Goal: Task Accomplishment & Management: Complete application form

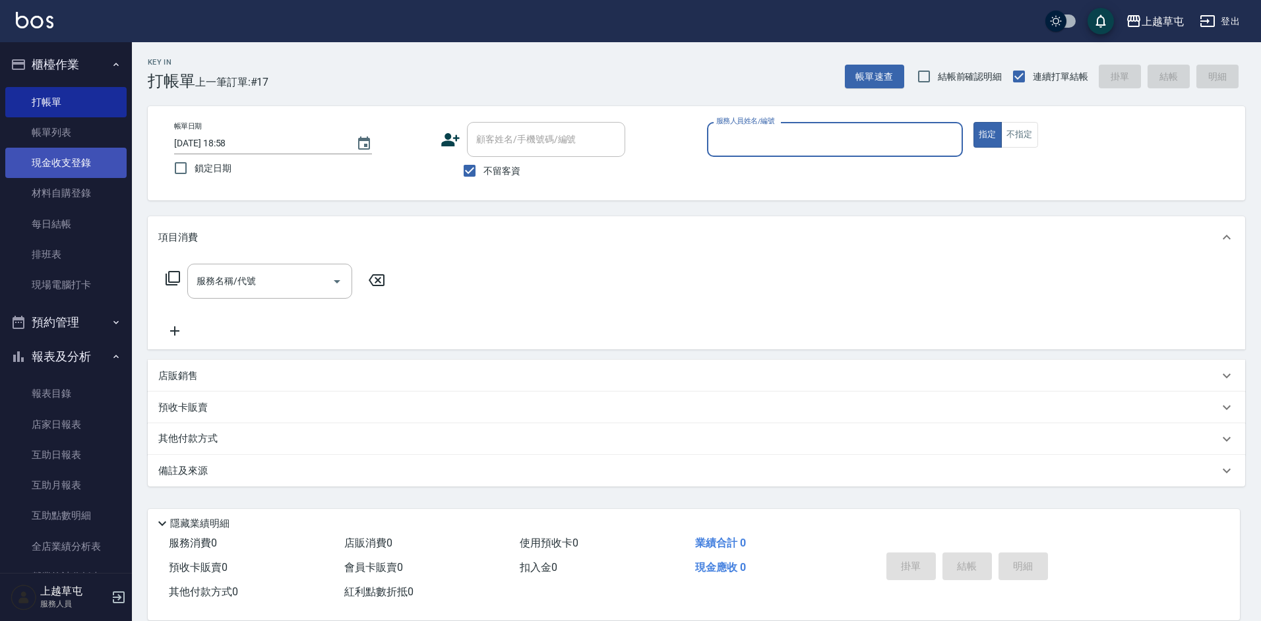
click at [87, 162] on link "現金收支登錄" at bounding box center [65, 163] width 121 height 30
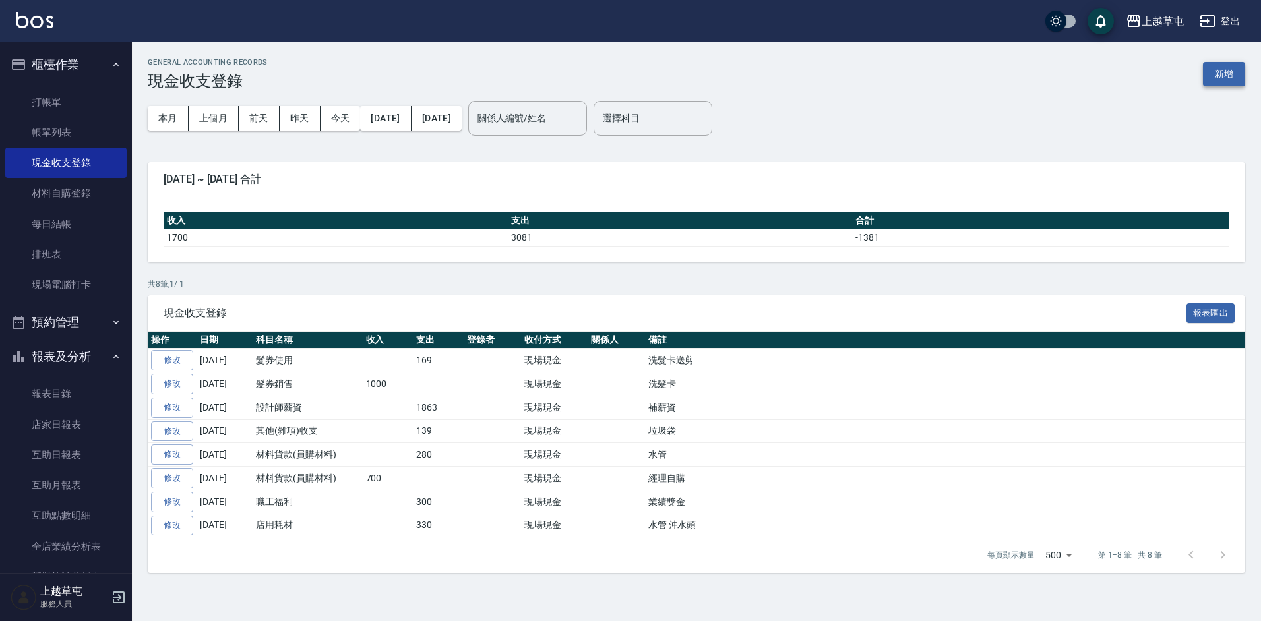
click at [1215, 73] on button "新增" at bounding box center [1224, 74] width 42 height 24
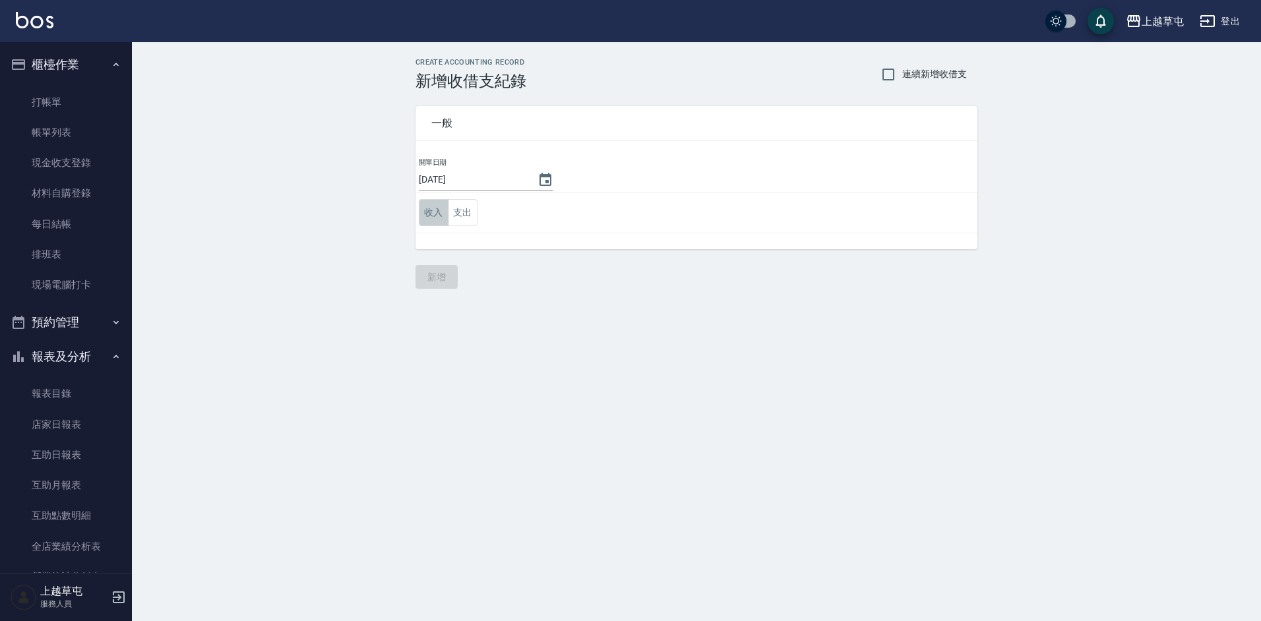
click at [434, 215] on button "收入" at bounding box center [434, 212] width 30 height 27
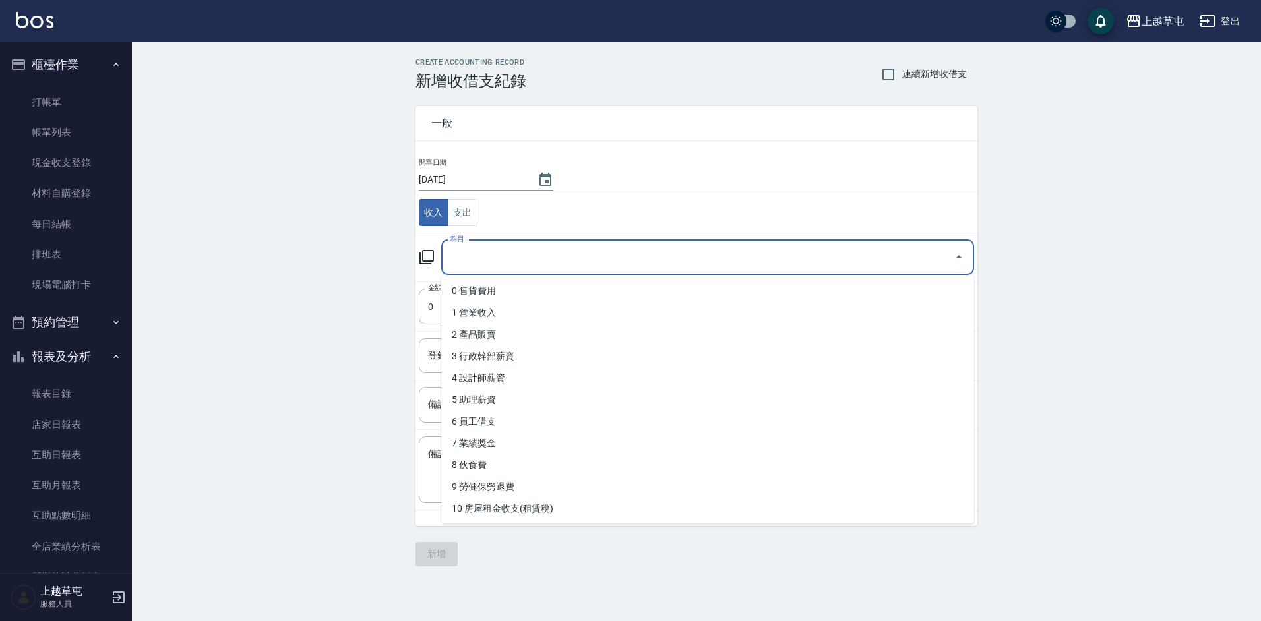
click at [500, 253] on input "科目" at bounding box center [697, 257] width 501 height 23
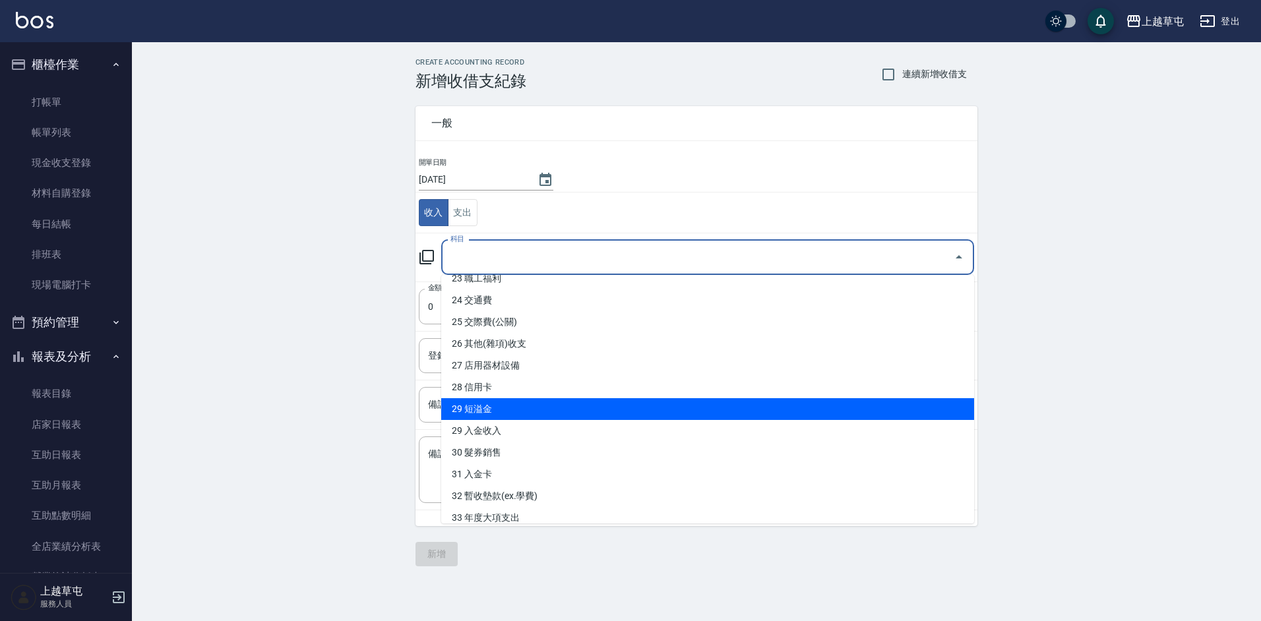
scroll to position [527, 0]
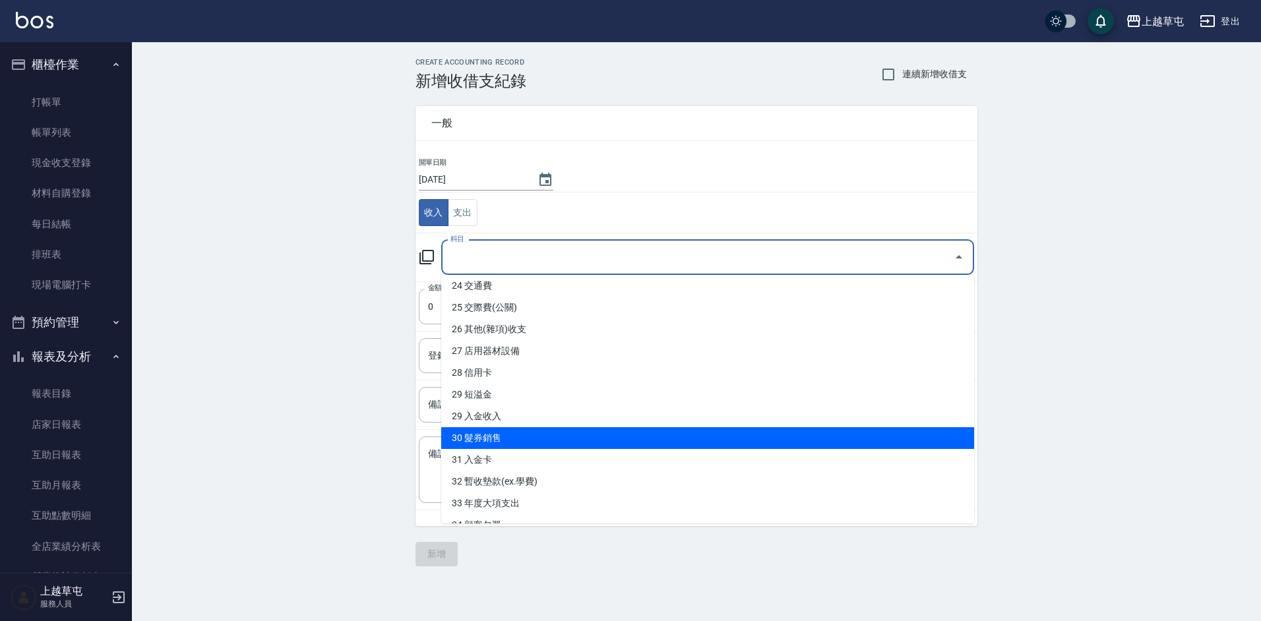
click at [505, 434] on li "30 髮券銷售" at bounding box center [707, 438] width 533 height 22
type input "30 髮券銷售"
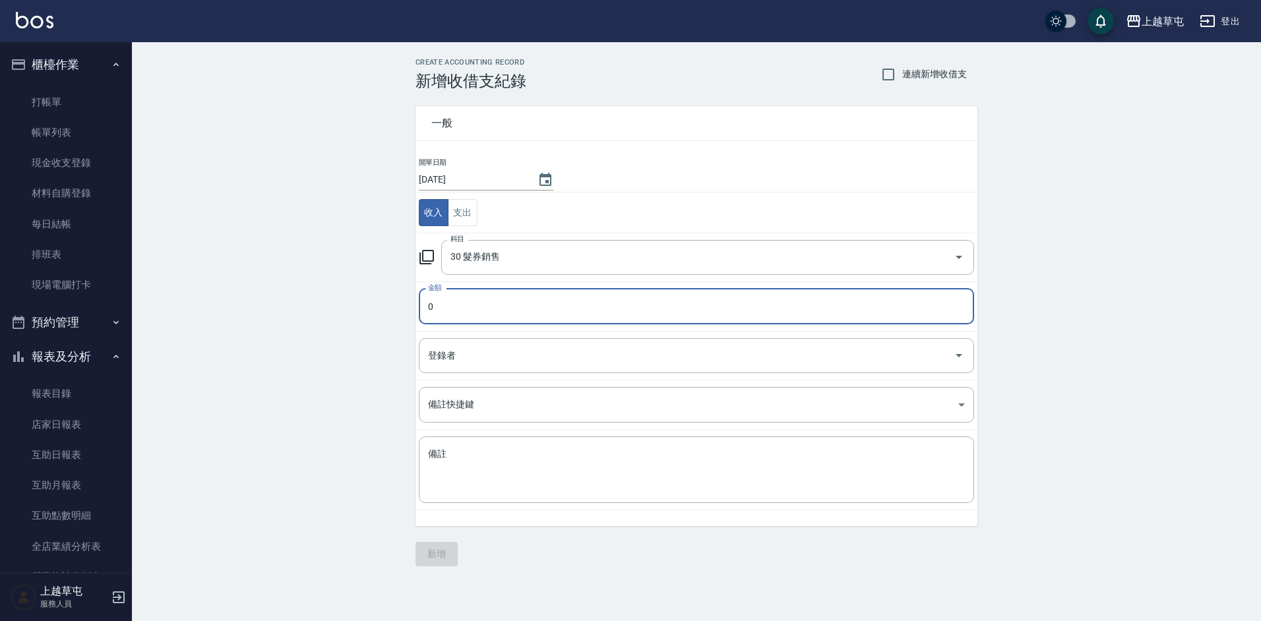
click at [491, 311] on input "0" at bounding box center [696, 307] width 555 height 36
type input "2000"
click at [516, 473] on textarea "備註" at bounding box center [696, 470] width 537 height 45
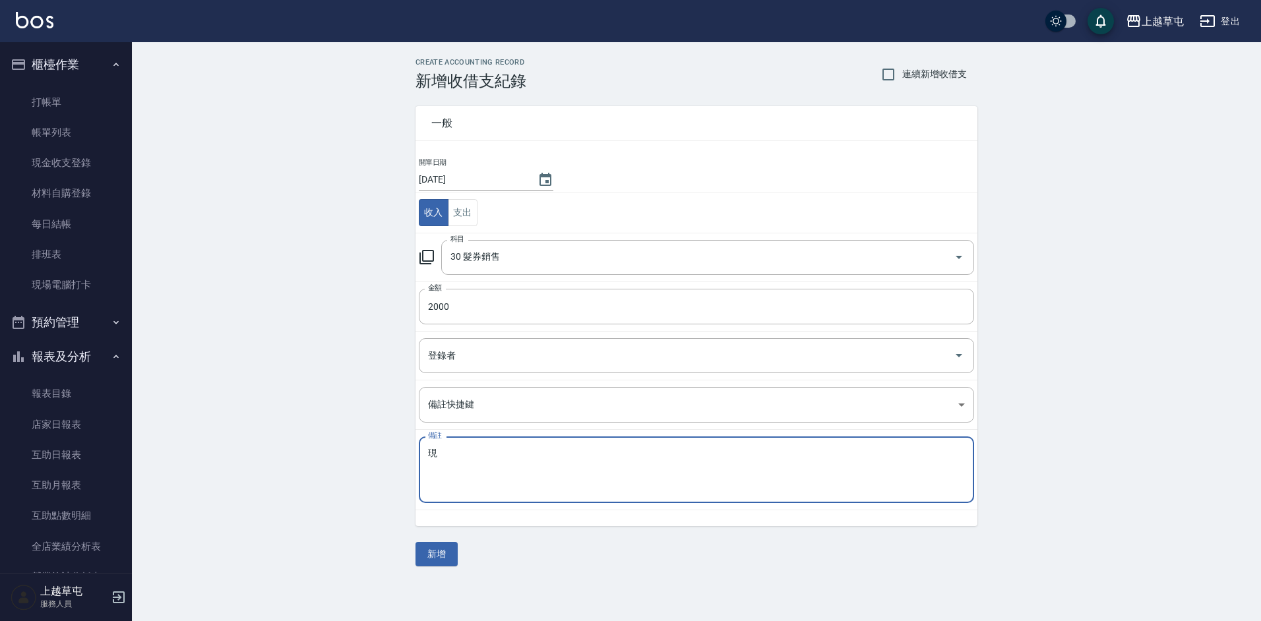
type textarea "現"
type textarea "喜"
type textarea "錫"
type textarea "洗髮卡*2"
click at [436, 554] on button "新增" at bounding box center [436, 554] width 42 height 24
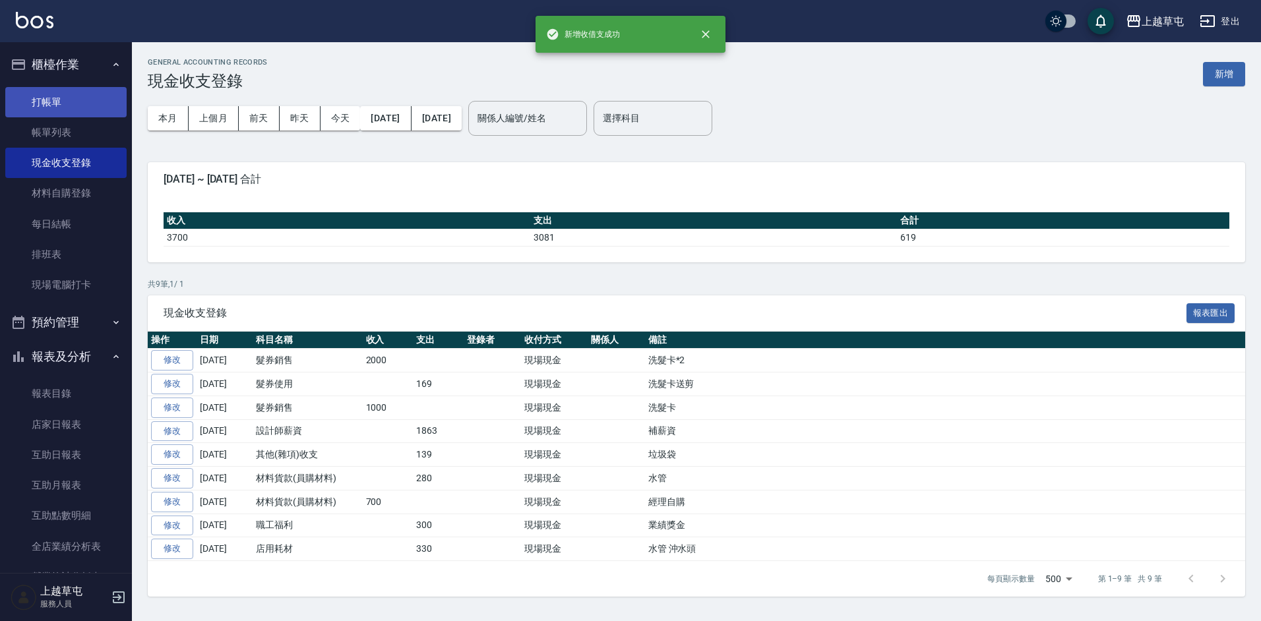
click at [51, 99] on link "打帳單" at bounding box center [65, 102] width 121 height 30
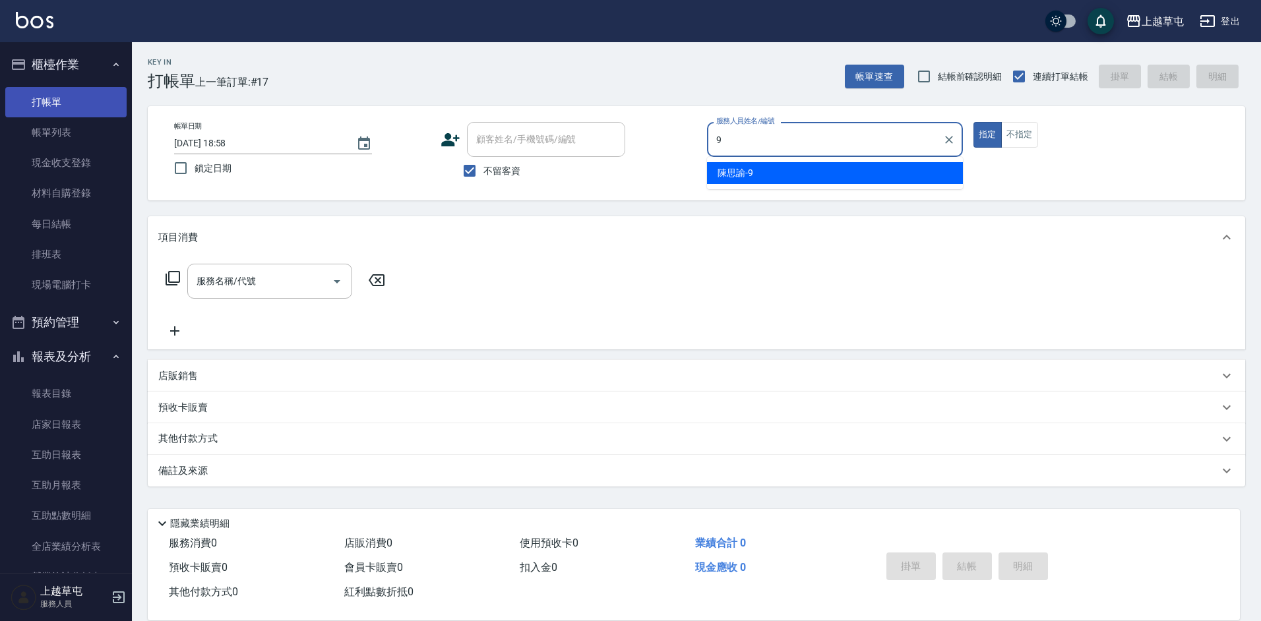
type input "[PERSON_NAME]-9"
type button "true"
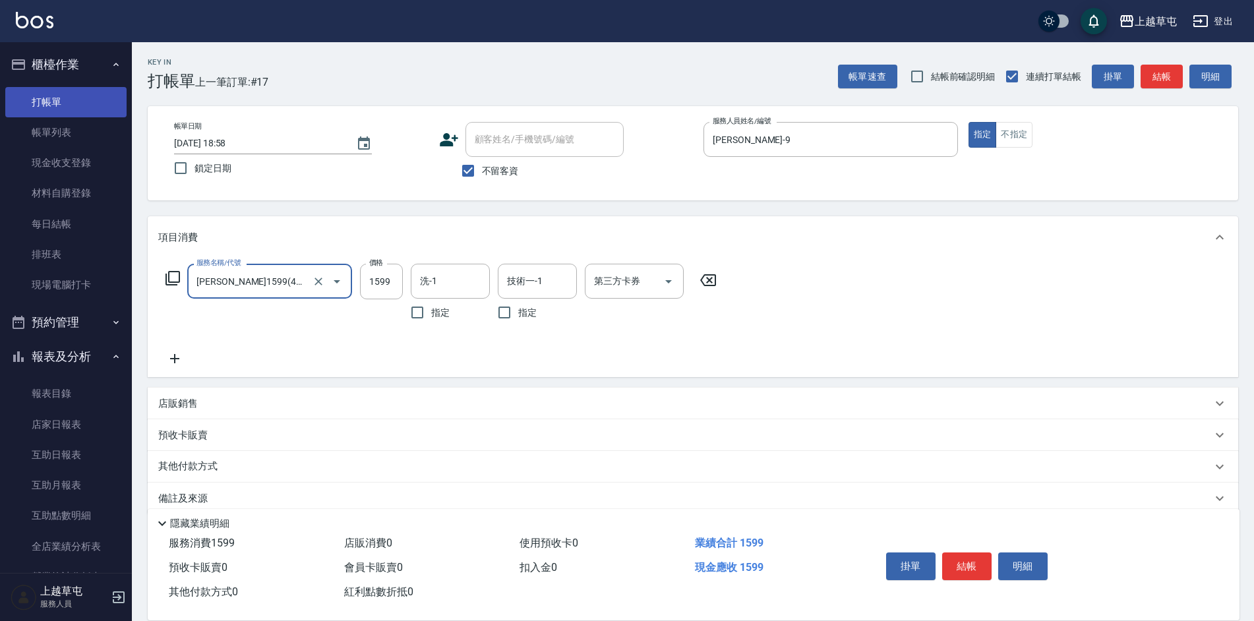
type input "[PERSON_NAME]1599(41599)"
type input "[PERSON_NAME]25"
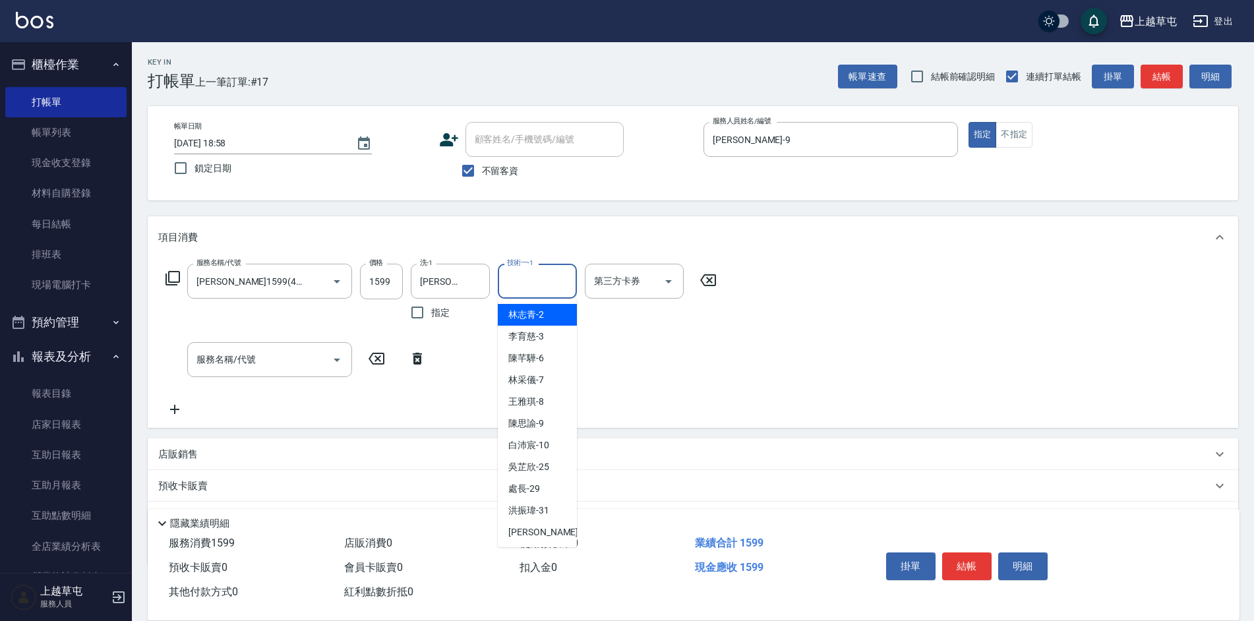
click at [529, 280] on div "技術一-1 技術一-1" at bounding box center [537, 281] width 79 height 35
type input "[PERSON_NAME]25"
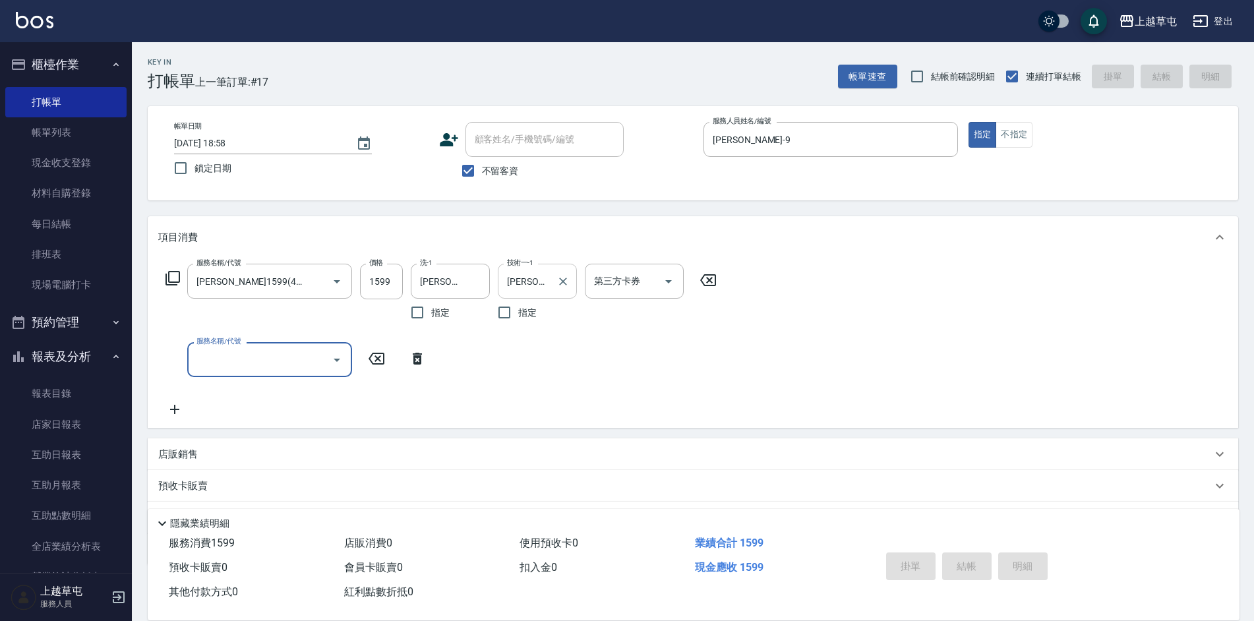
type input "[DATE] 18:59"
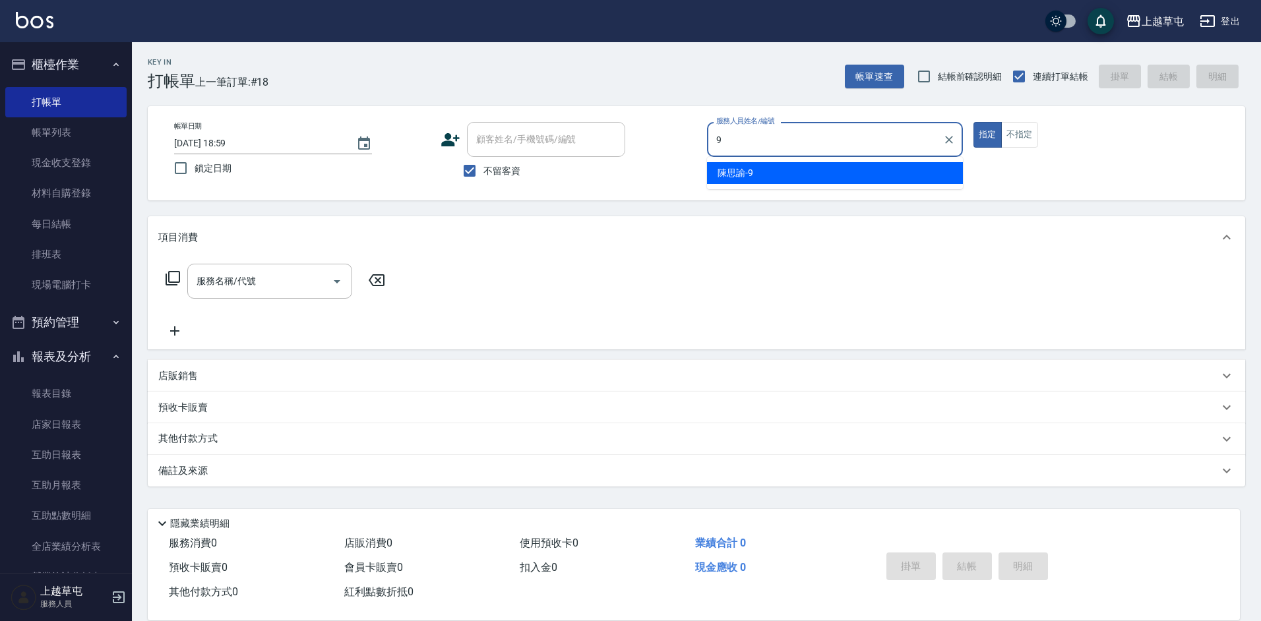
type input "[PERSON_NAME]-9"
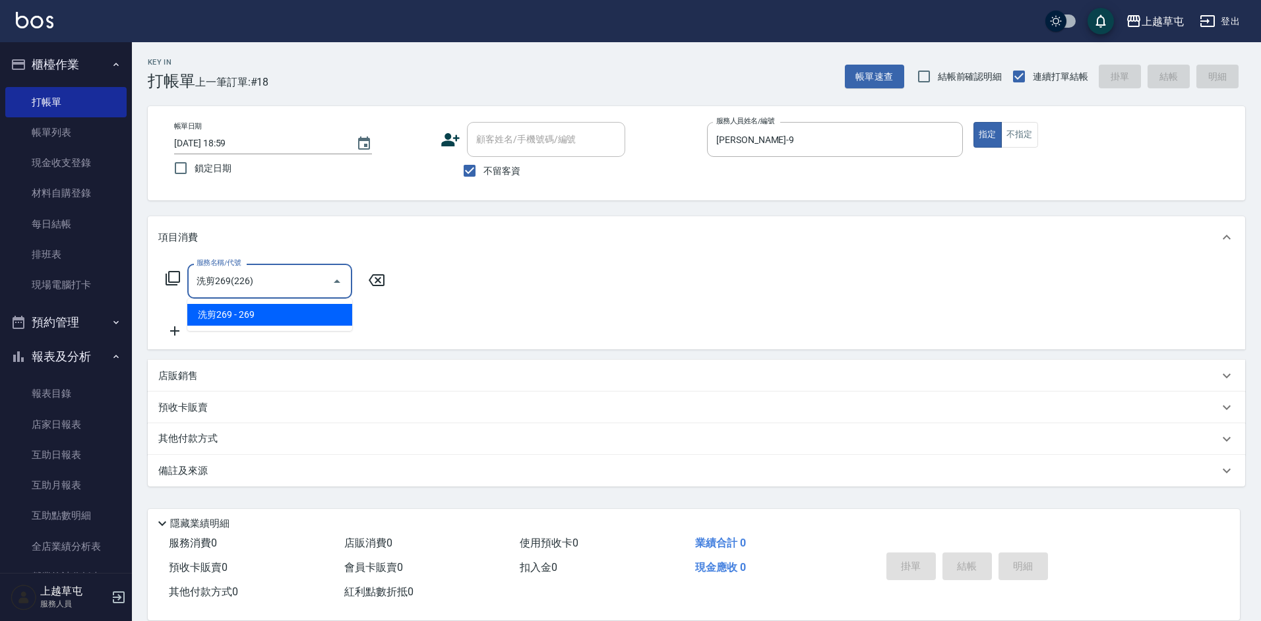
type input "洗剪269(226)"
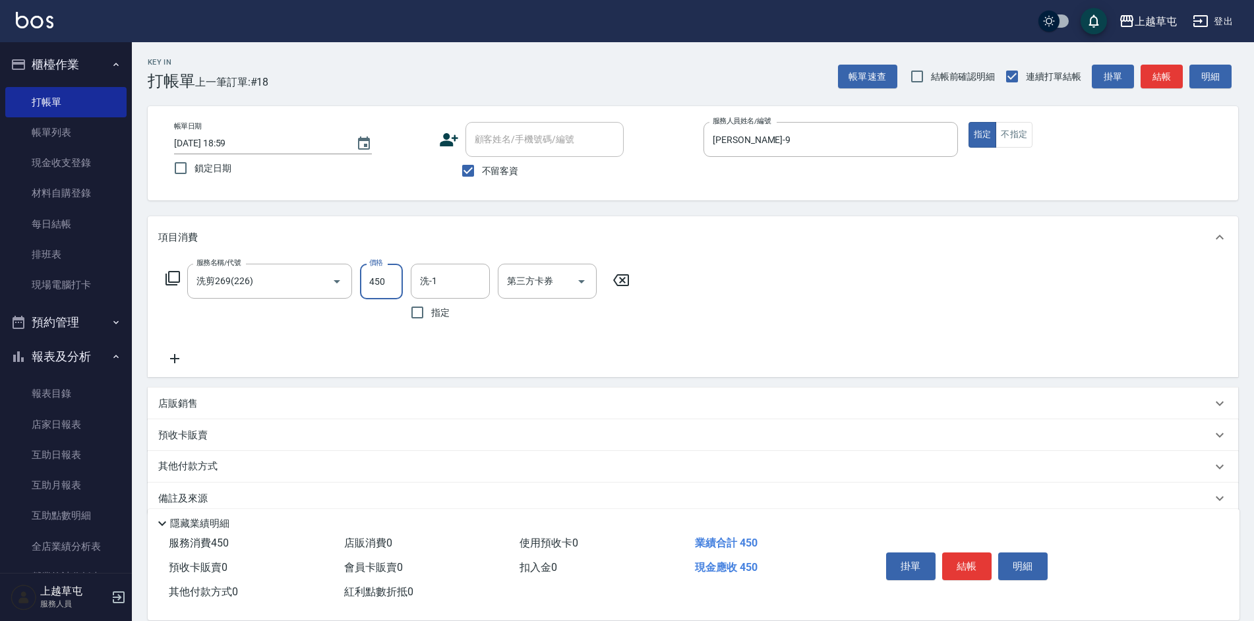
type input "450"
type input "[PERSON_NAME]-33"
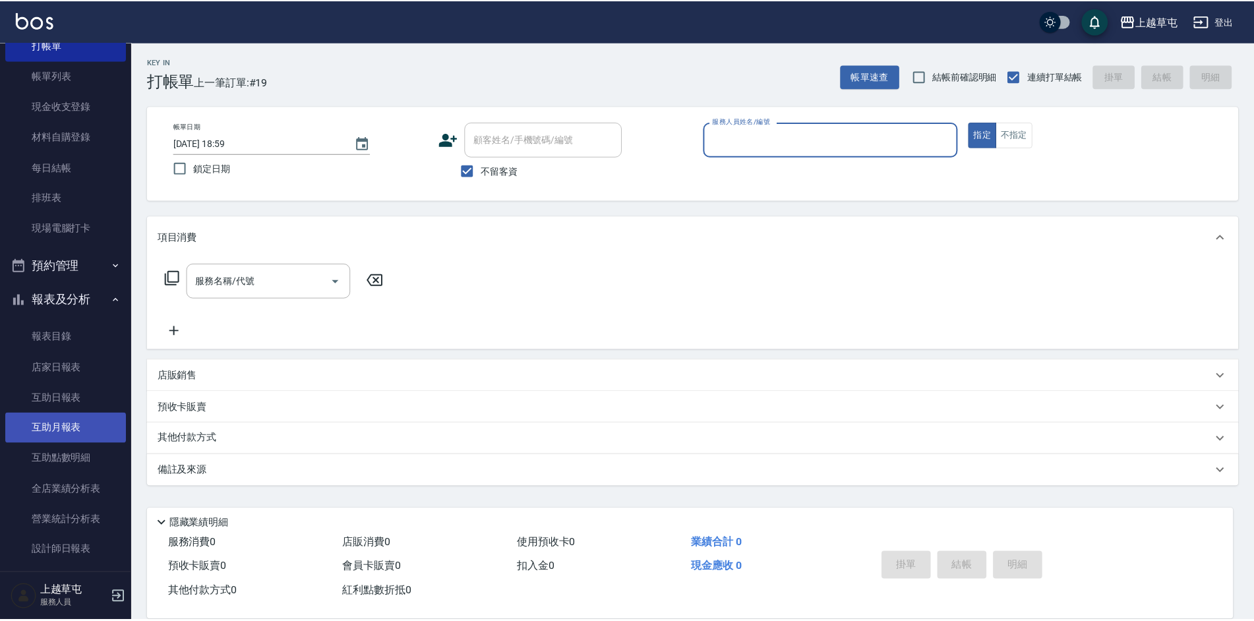
scroll to position [196, 0]
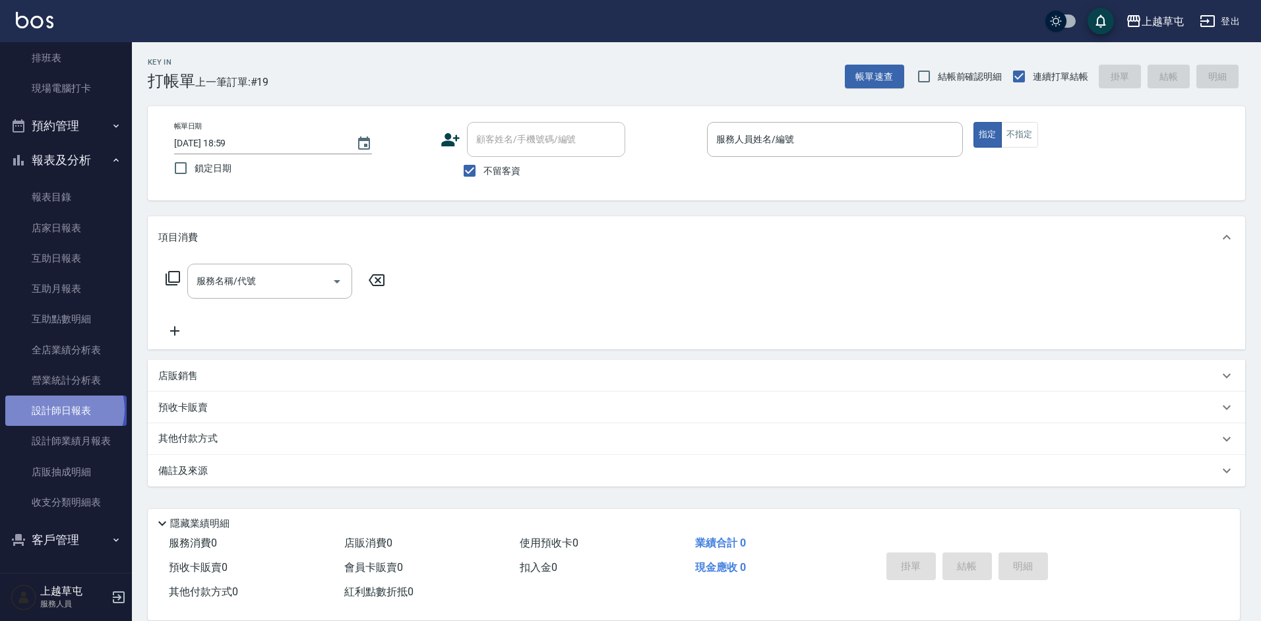
click at [63, 409] on link "設計師日報表" at bounding box center [65, 411] width 121 height 30
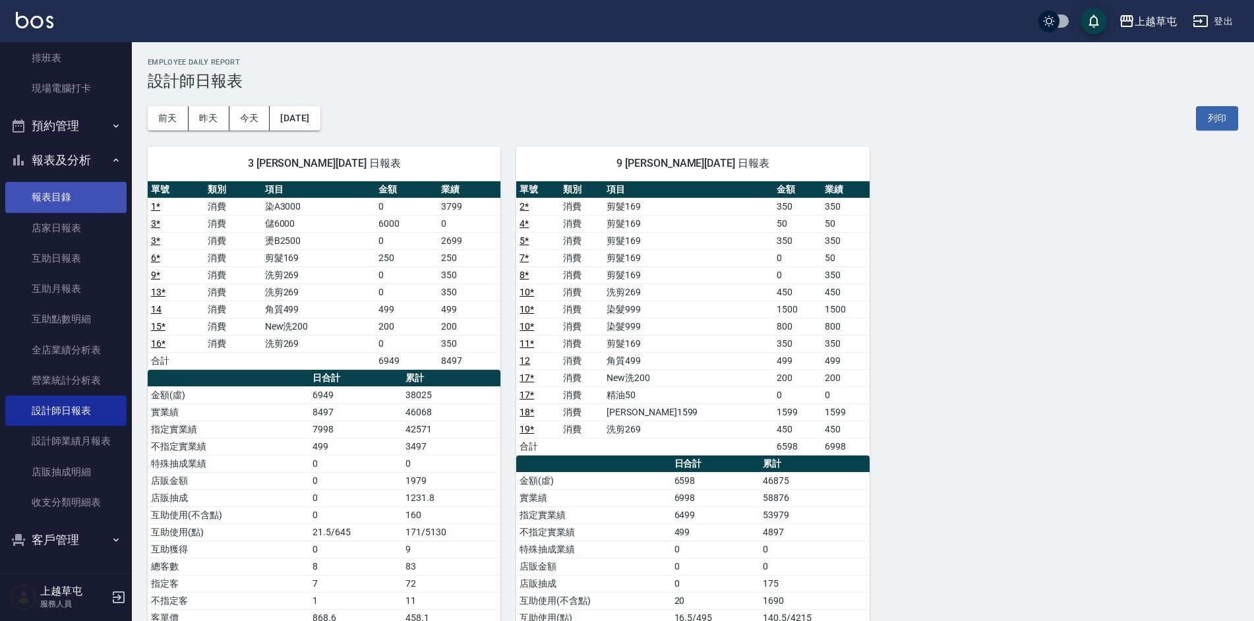
click at [45, 196] on link "報表目錄" at bounding box center [65, 197] width 121 height 30
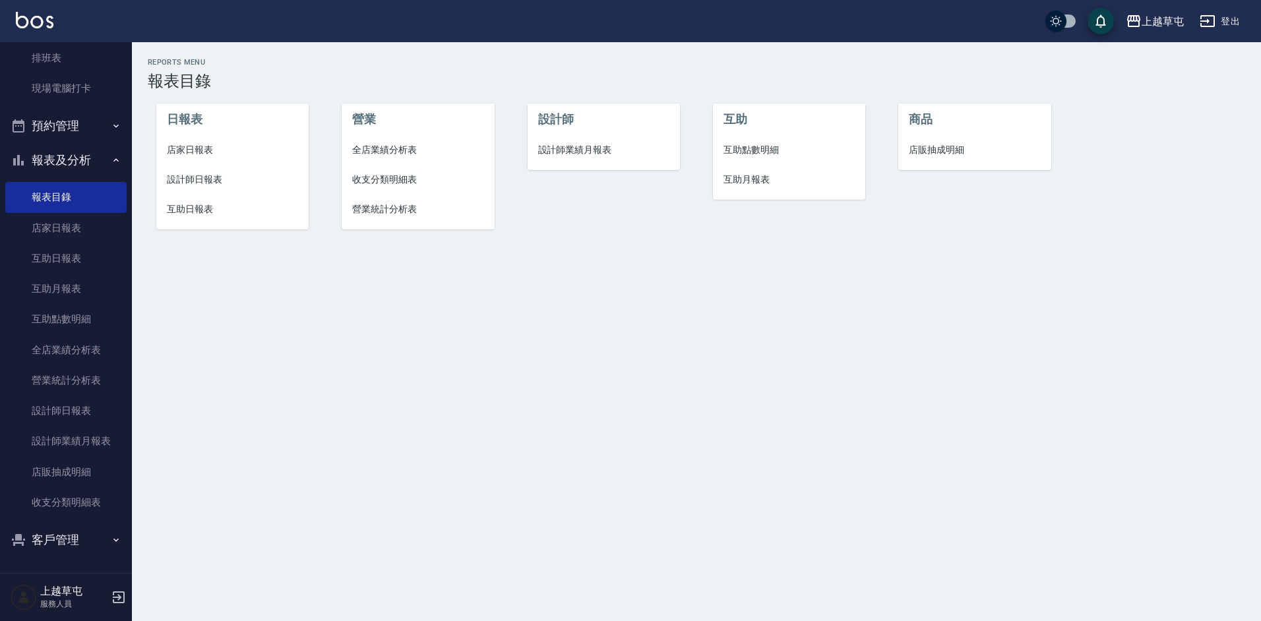
click at [184, 149] on span "店家日報表" at bounding box center [233, 150] width 132 height 14
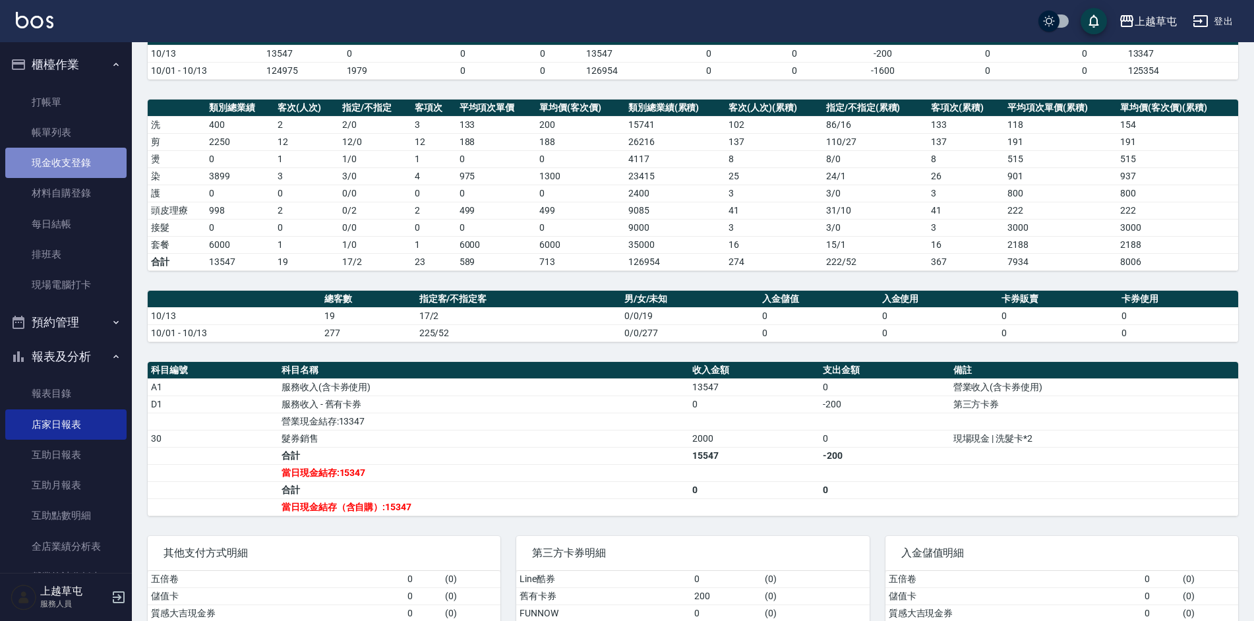
click at [71, 163] on link "現金收支登錄" at bounding box center [65, 163] width 121 height 30
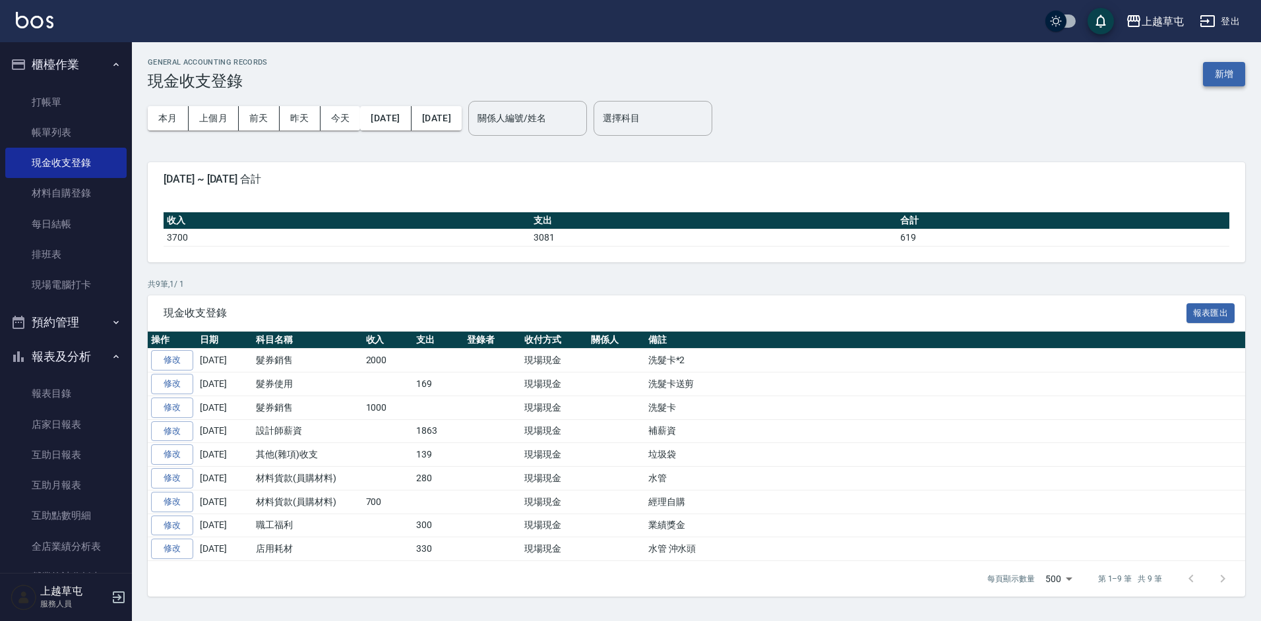
click at [1226, 69] on button "新增" at bounding box center [1224, 74] width 42 height 24
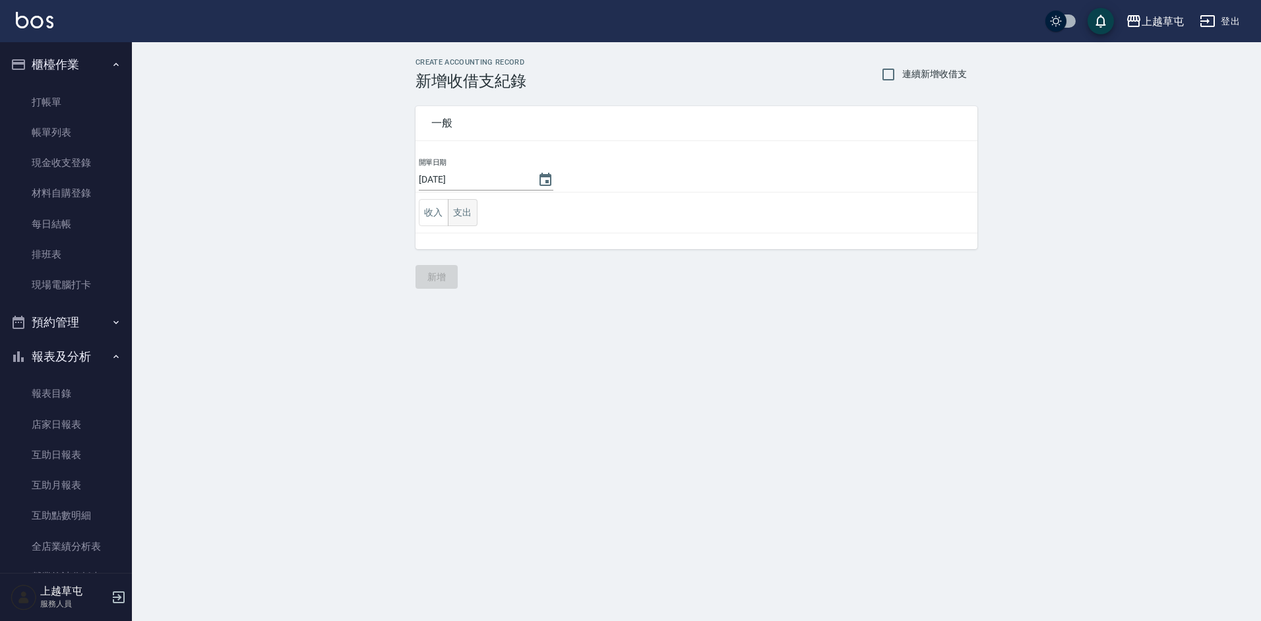
click at [469, 222] on button "支出" at bounding box center [463, 212] width 30 height 27
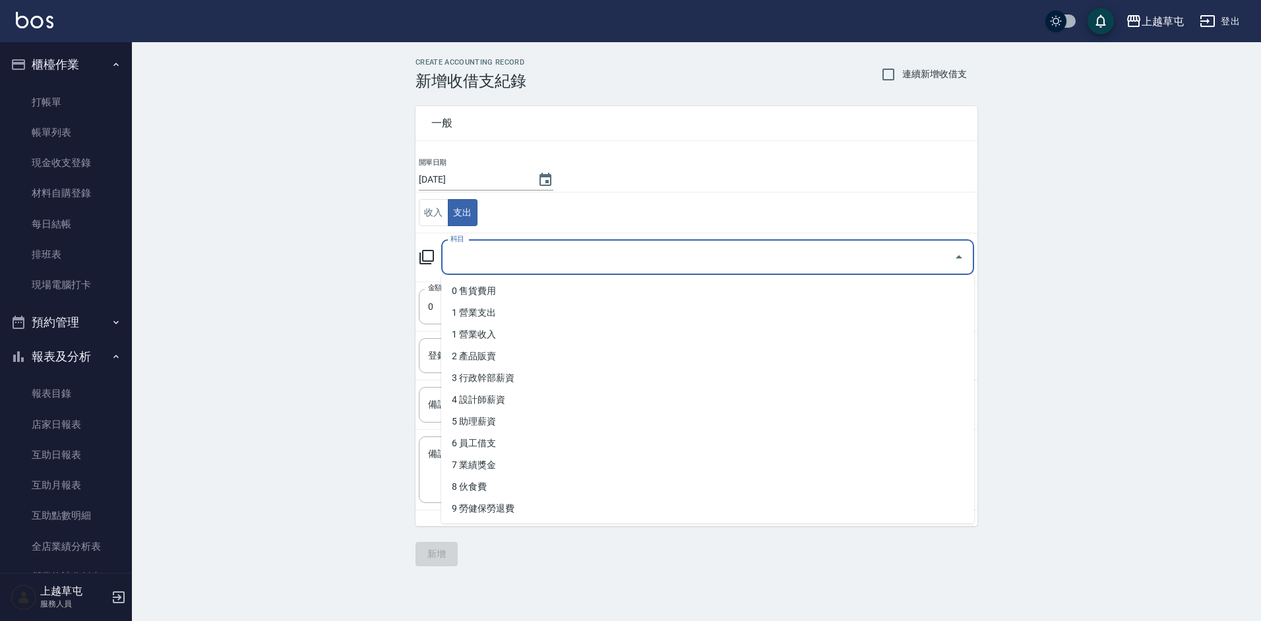
click at [502, 251] on input "科目" at bounding box center [697, 257] width 501 height 23
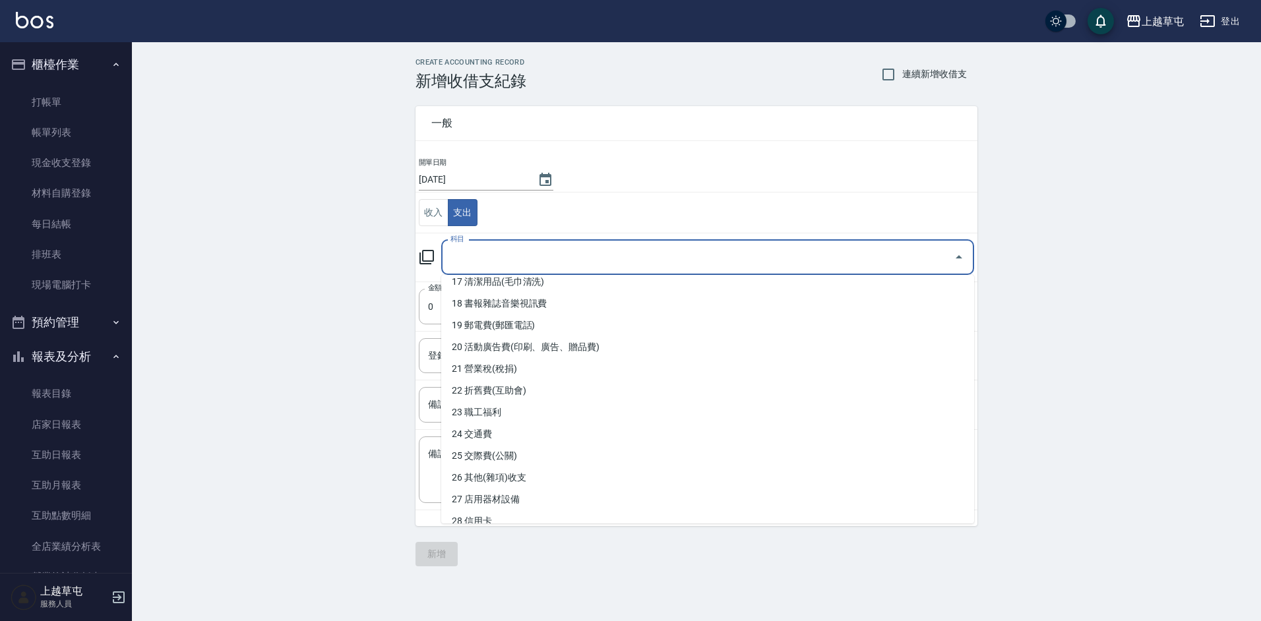
scroll to position [390, 0]
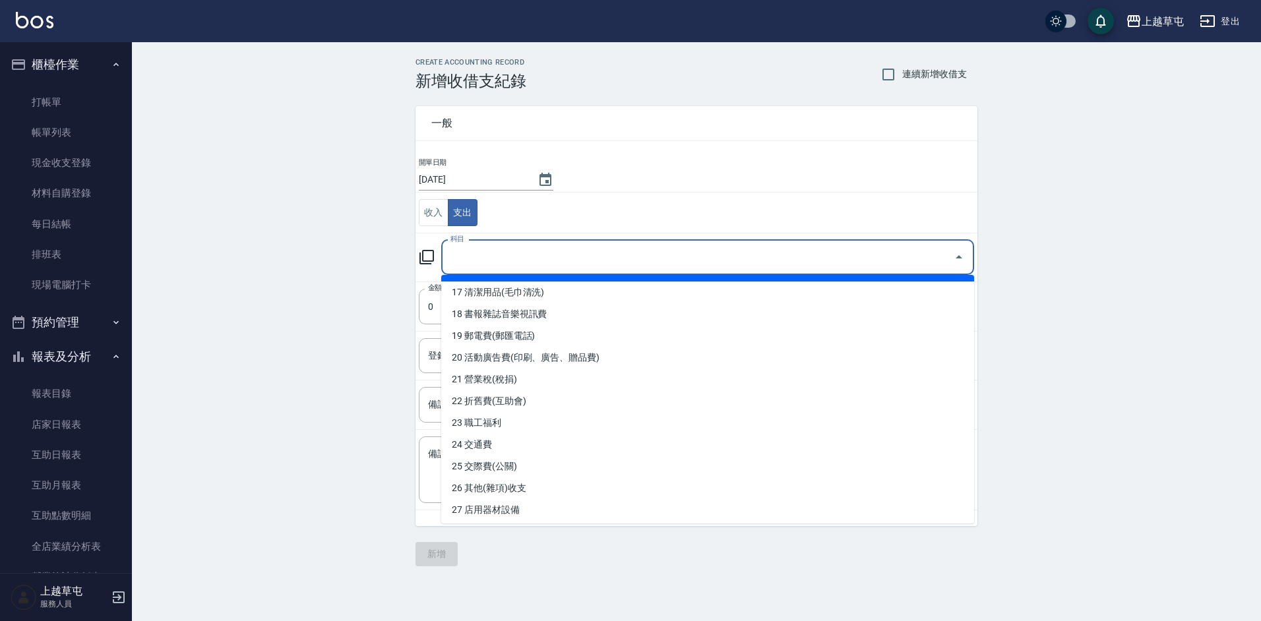
click at [539, 253] on input "科目" at bounding box center [697, 257] width 501 height 23
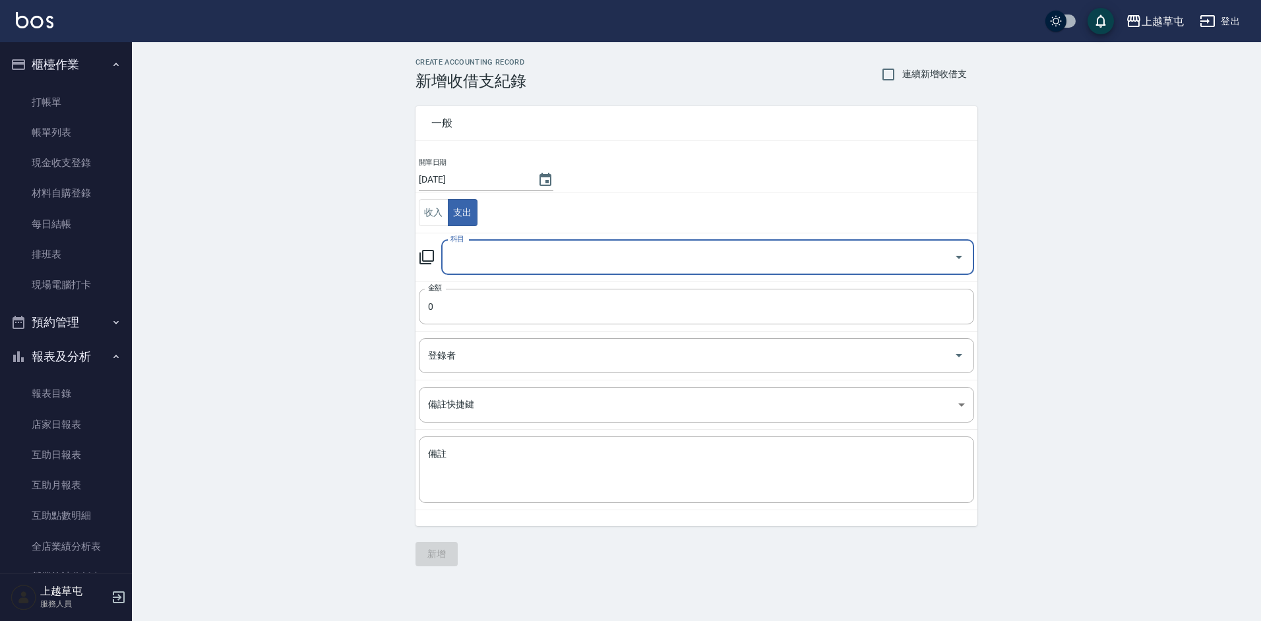
click at [539, 253] on input "科目" at bounding box center [697, 257] width 501 height 23
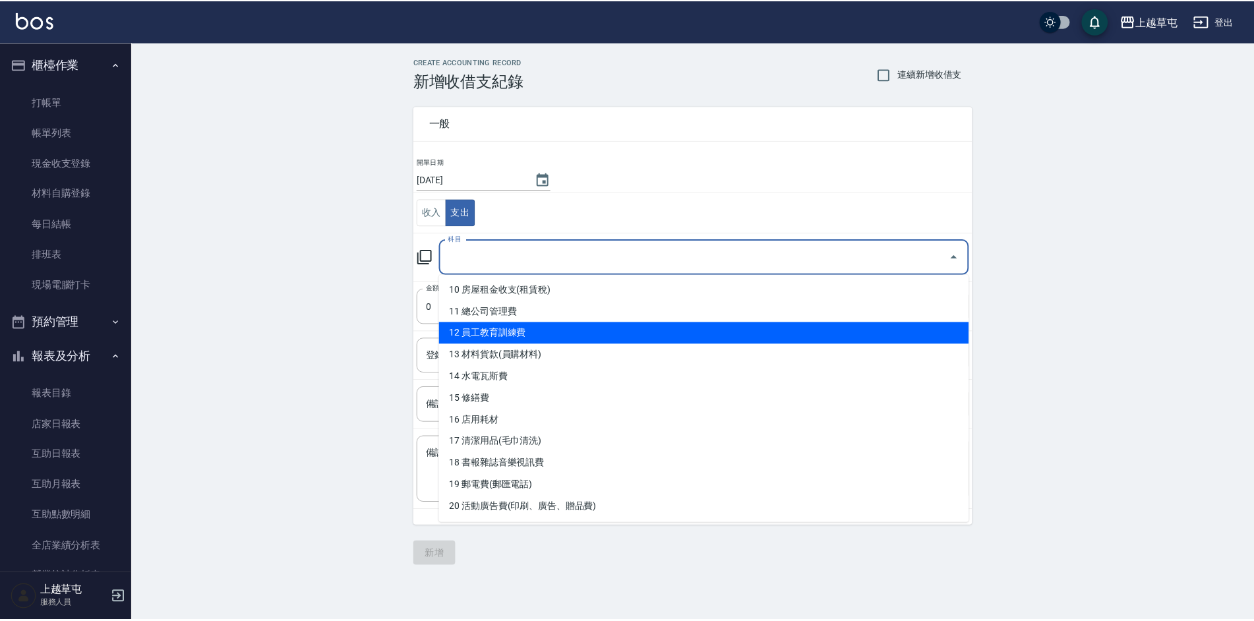
scroll to position [264, 0]
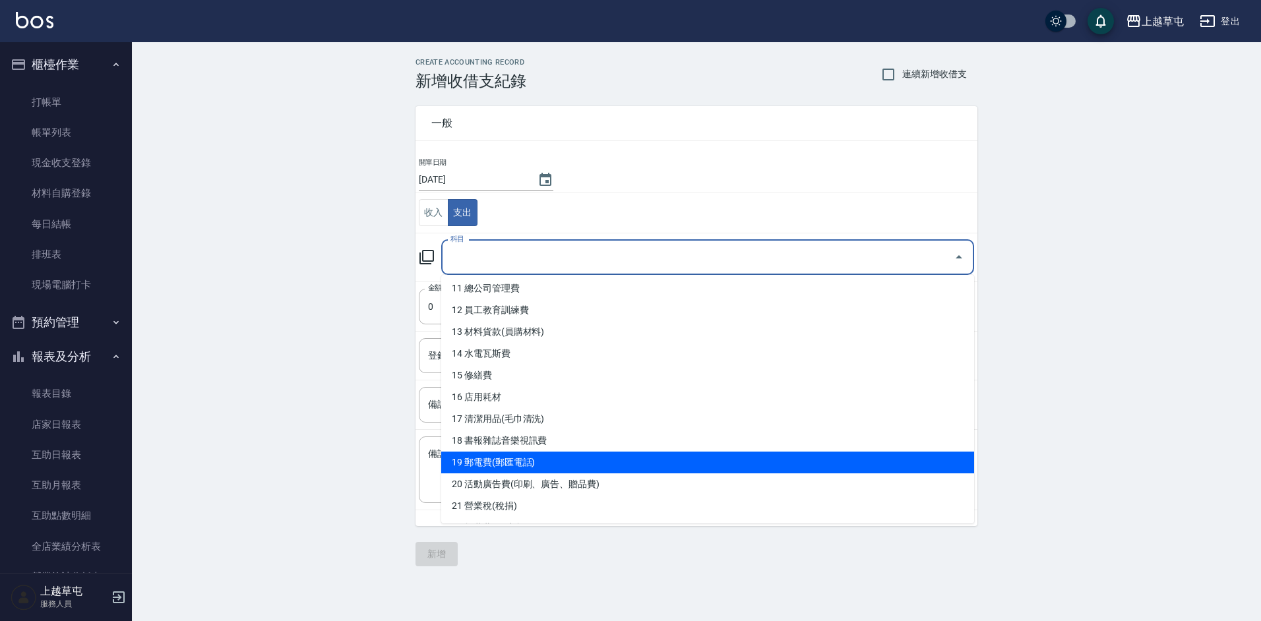
click at [561, 456] on li "19 郵電費(郵匯電話)" at bounding box center [707, 463] width 533 height 22
type input "19 郵電費(郵匯電話)"
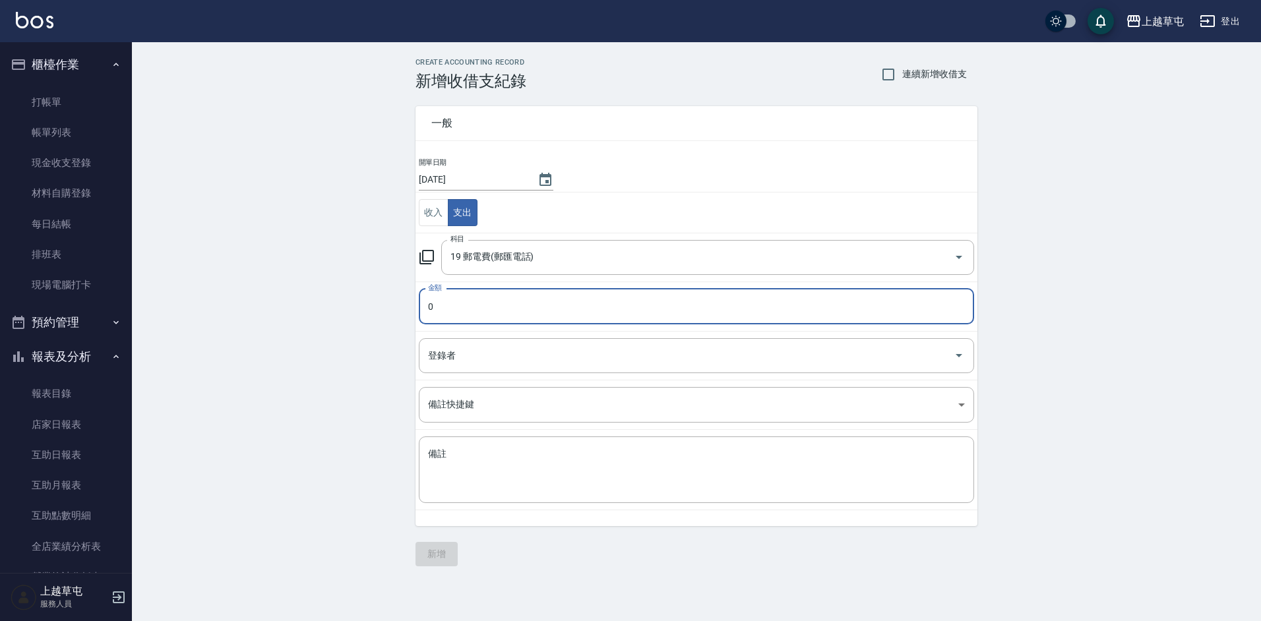
click at [488, 309] on input "0" at bounding box center [696, 307] width 555 height 36
type input "1054"
click at [495, 469] on textarea "備註" at bounding box center [696, 470] width 537 height 45
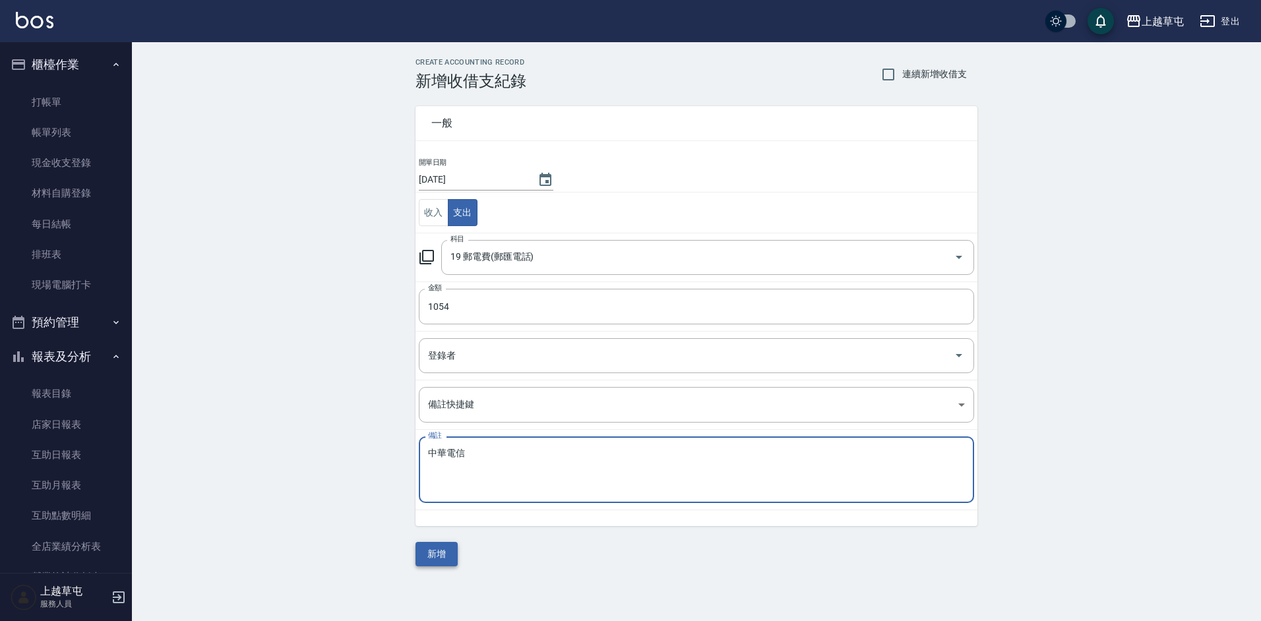
type textarea "中華電信"
click at [440, 555] on button "新增" at bounding box center [436, 554] width 42 height 24
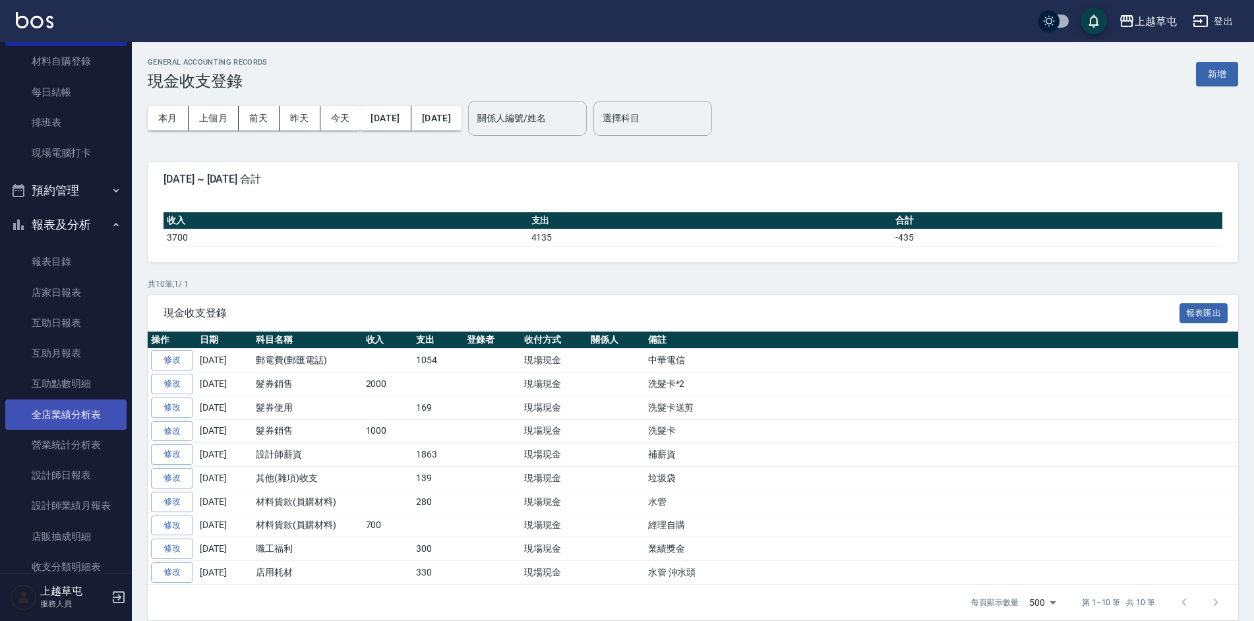
scroll to position [196, 0]
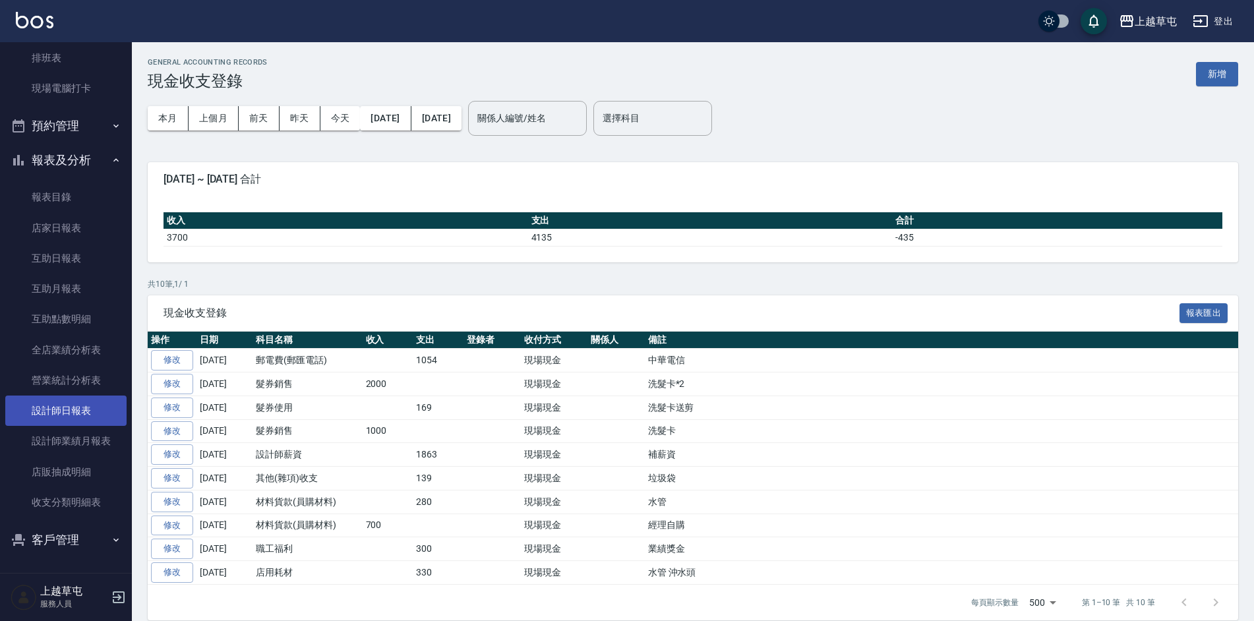
click at [86, 420] on link "設計師日報表" at bounding box center [65, 411] width 121 height 30
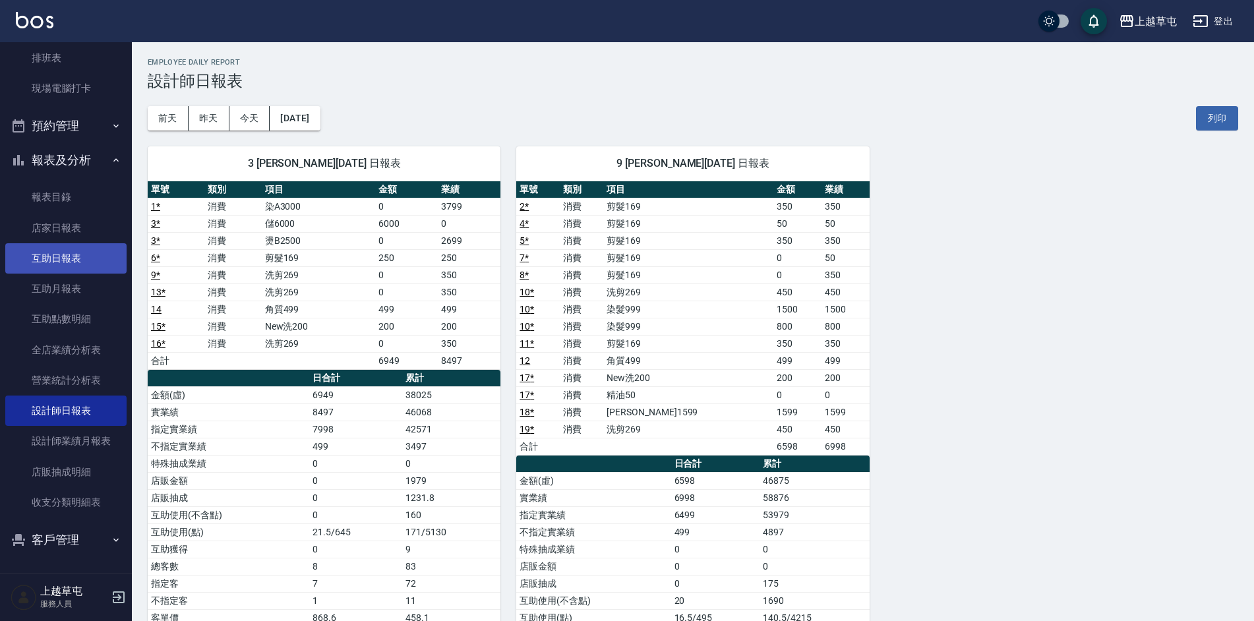
click at [78, 270] on link "互助日報表" at bounding box center [65, 258] width 121 height 30
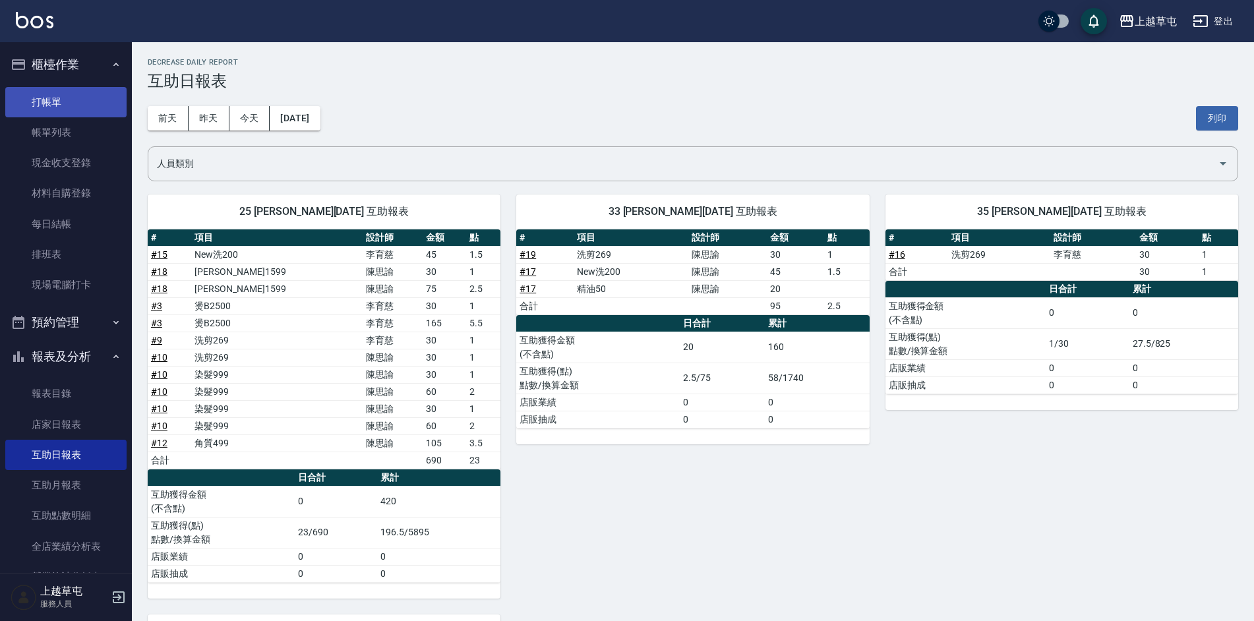
click at [22, 101] on link "打帳單" at bounding box center [65, 102] width 121 height 30
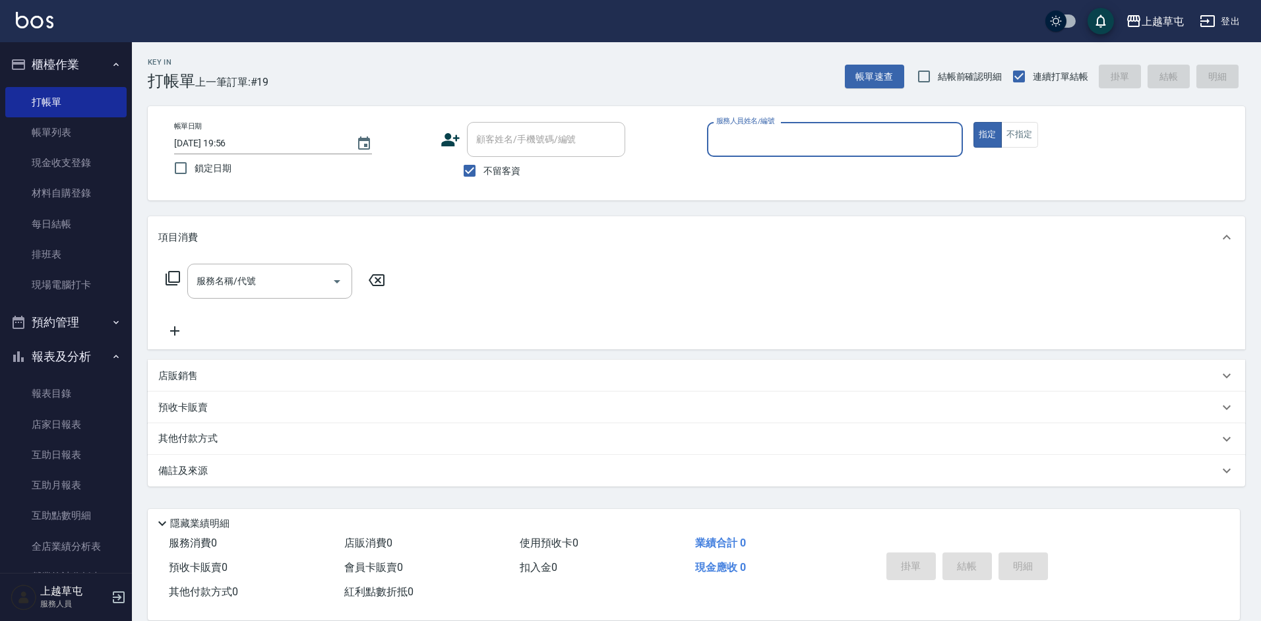
click at [791, 149] on input "服務人員姓名/編號" at bounding box center [835, 139] width 244 height 23
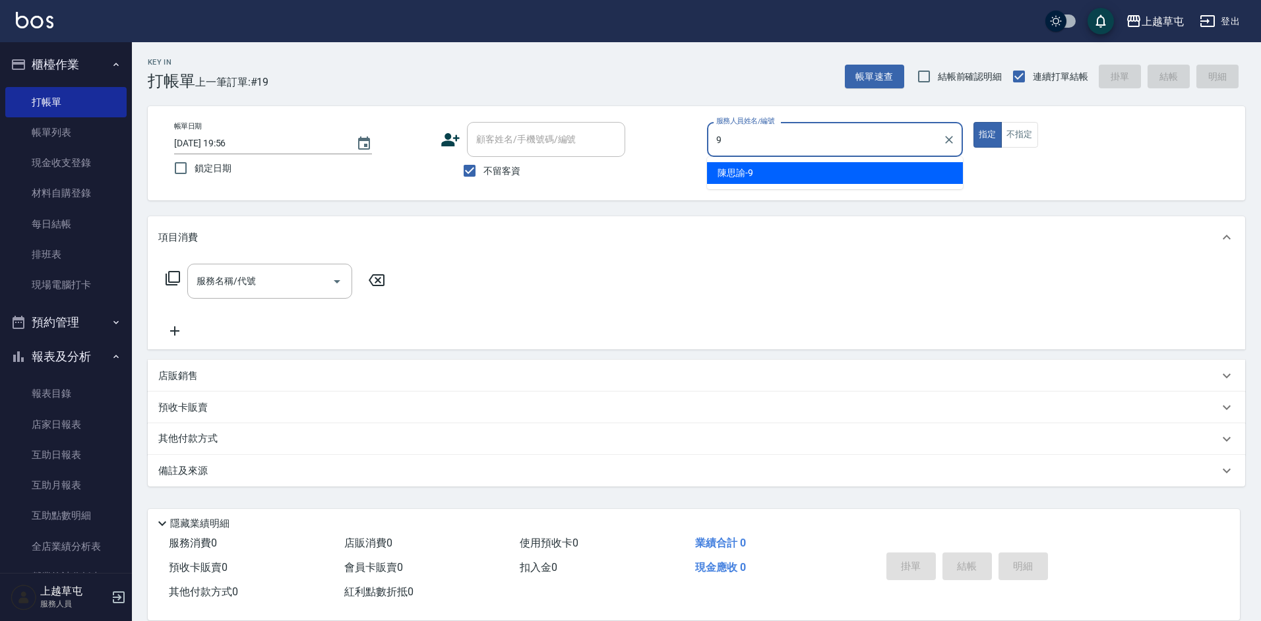
type input "[PERSON_NAME]-9"
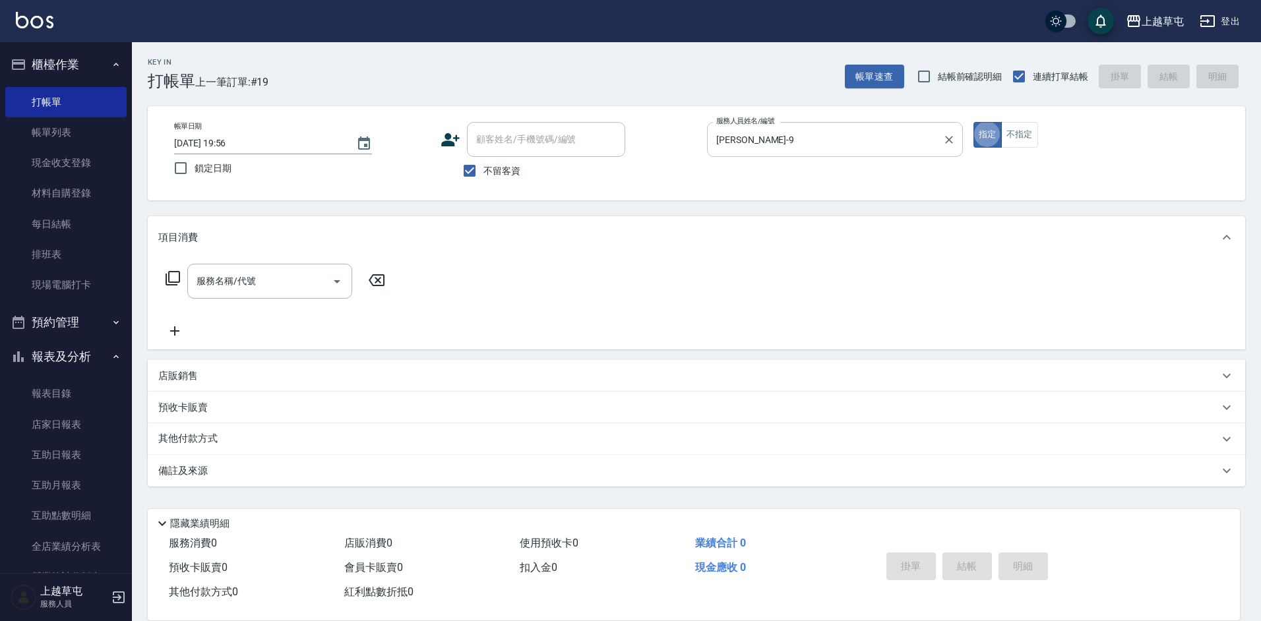
type button "true"
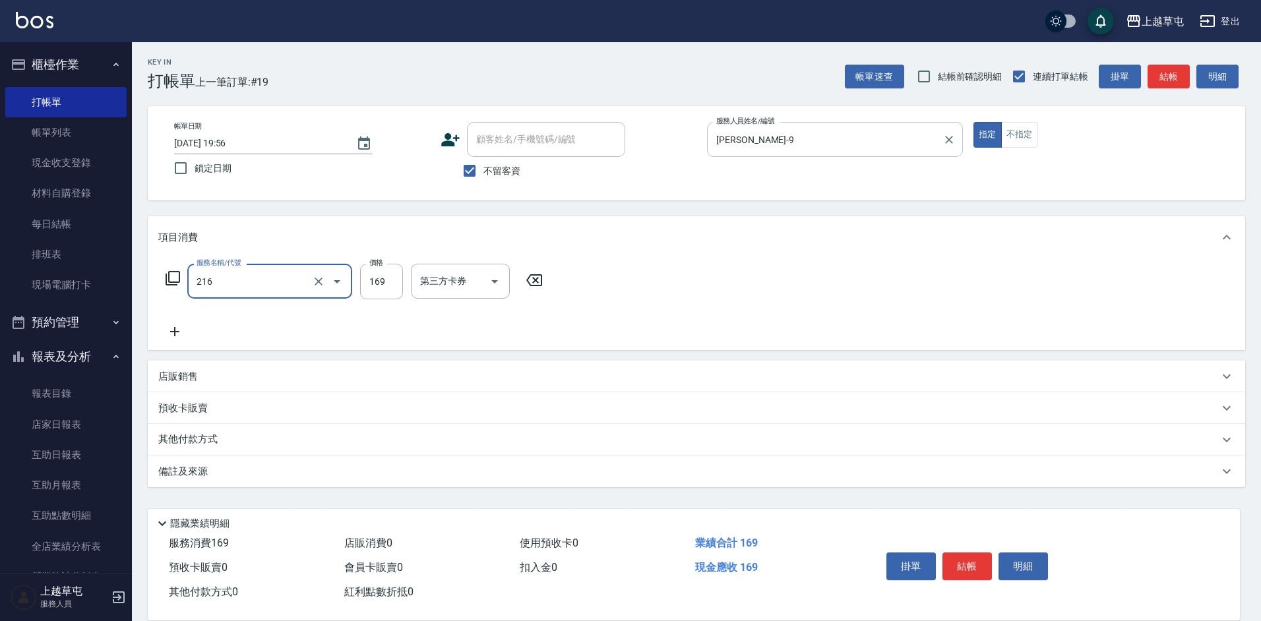
type input "剪髮169(216)"
type input "350"
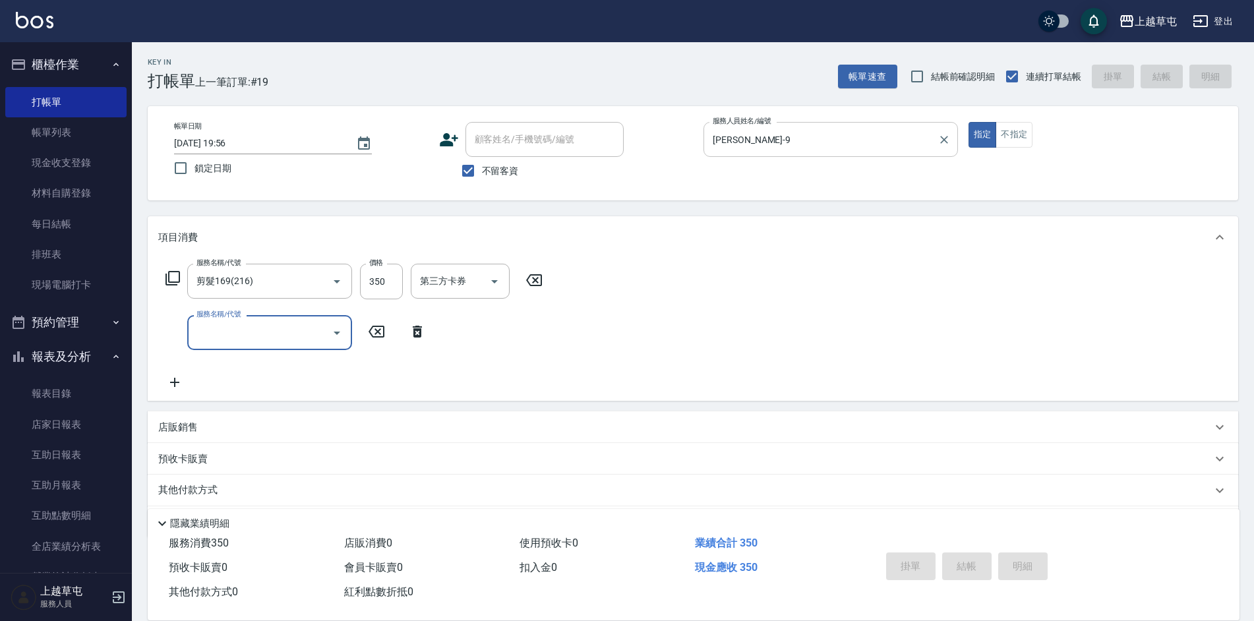
type input "[DATE] 19:58"
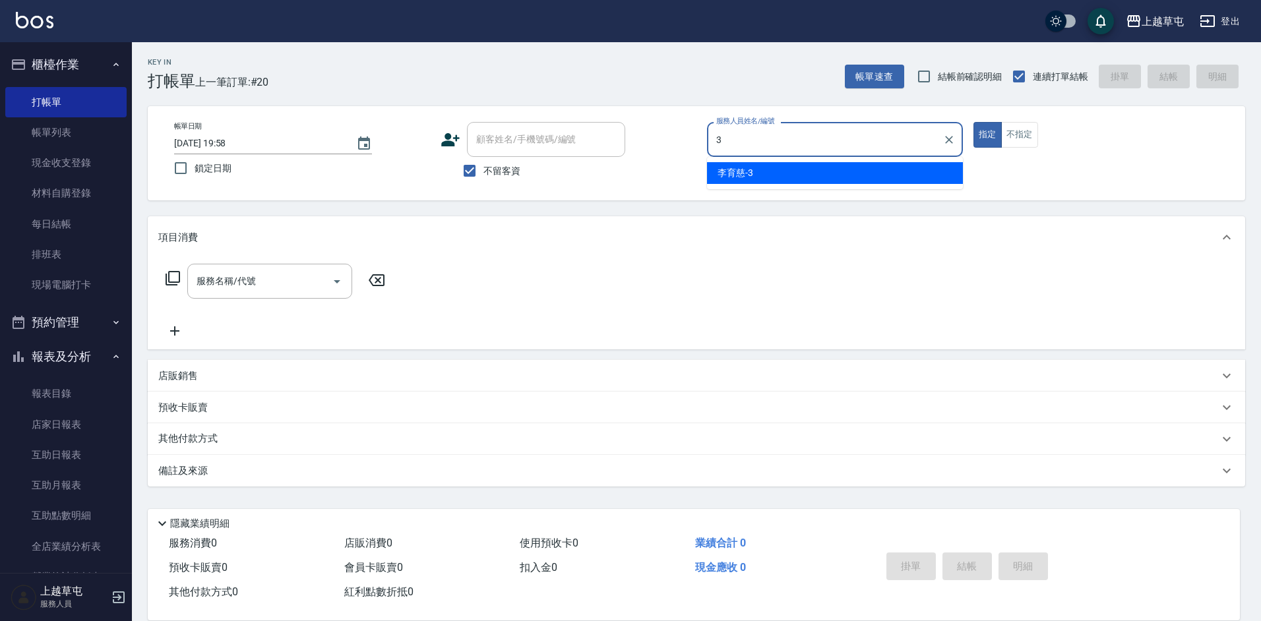
type input "[PERSON_NAME]-3"
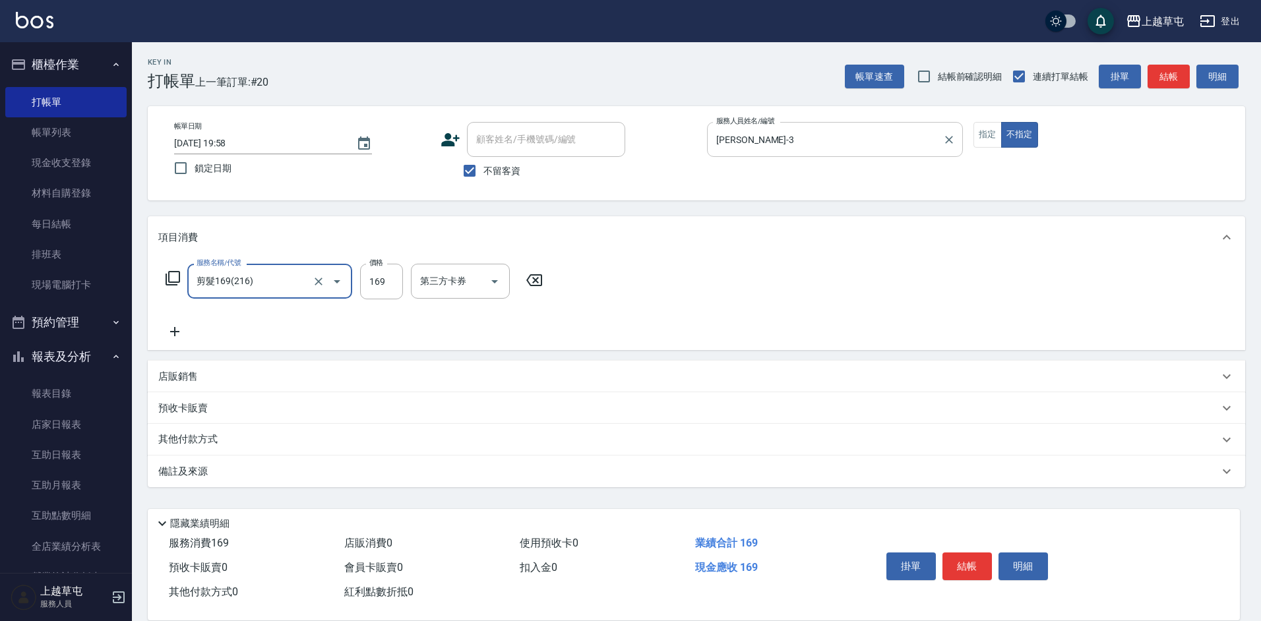
type input "剪髮169(216)"
type input "200"
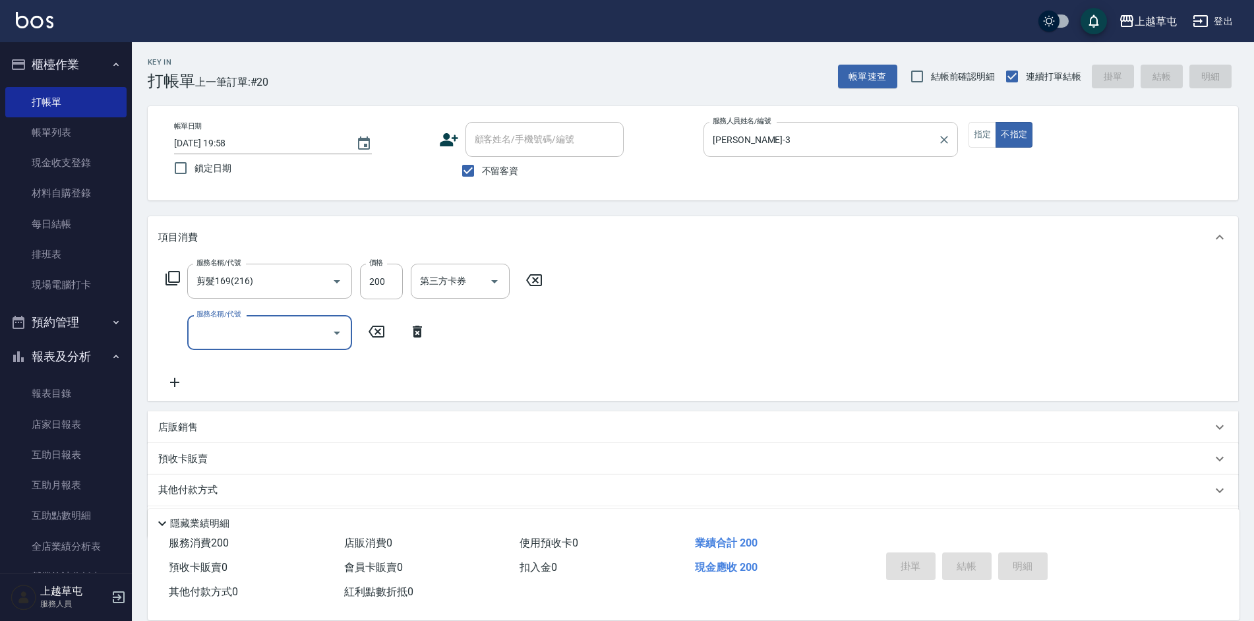
type input "[DATE] 20:01"
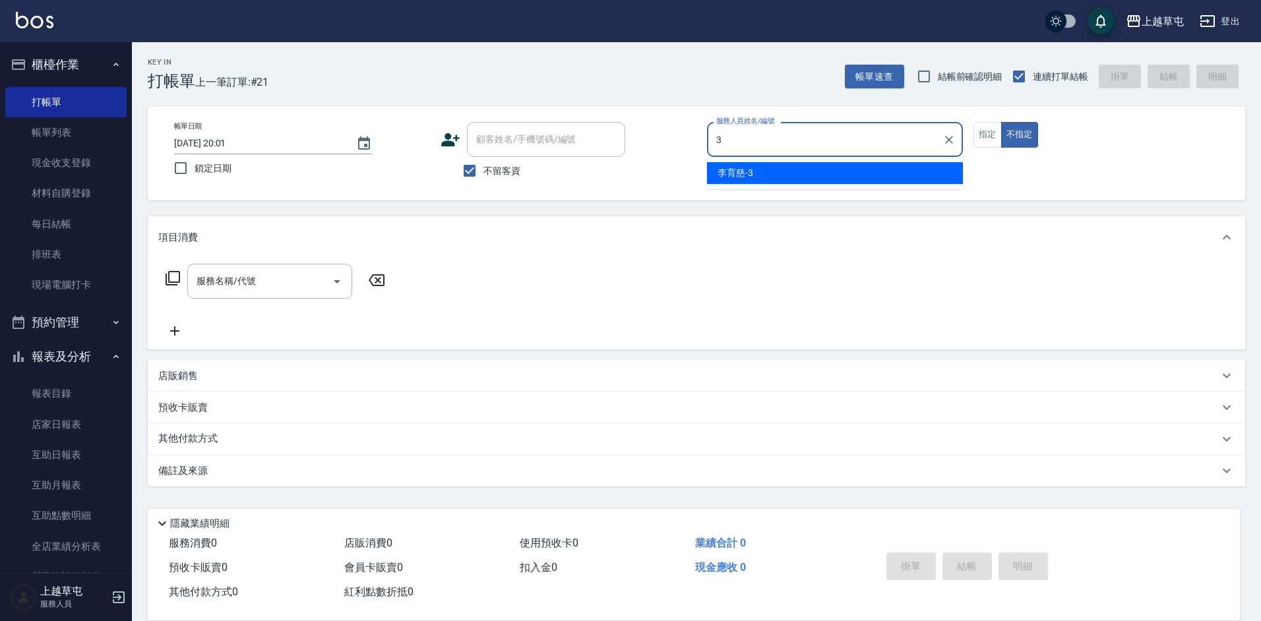
type input "[PERSON_NAME]-3"
type button "false"
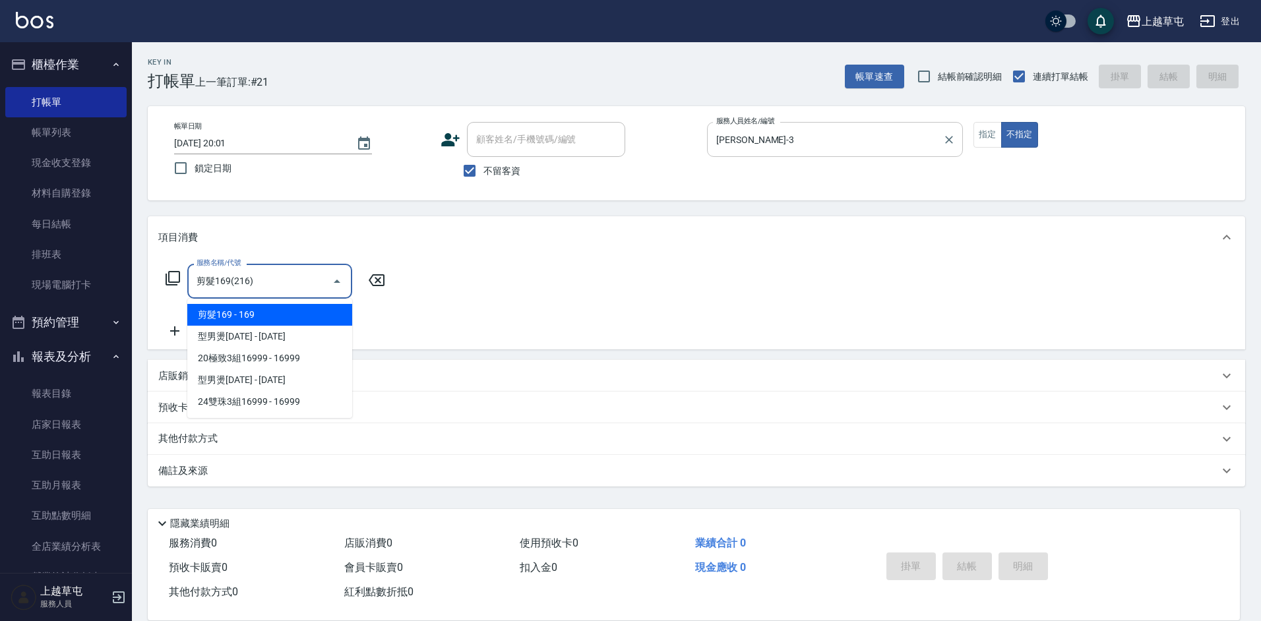
type input "剪髮169(216)"
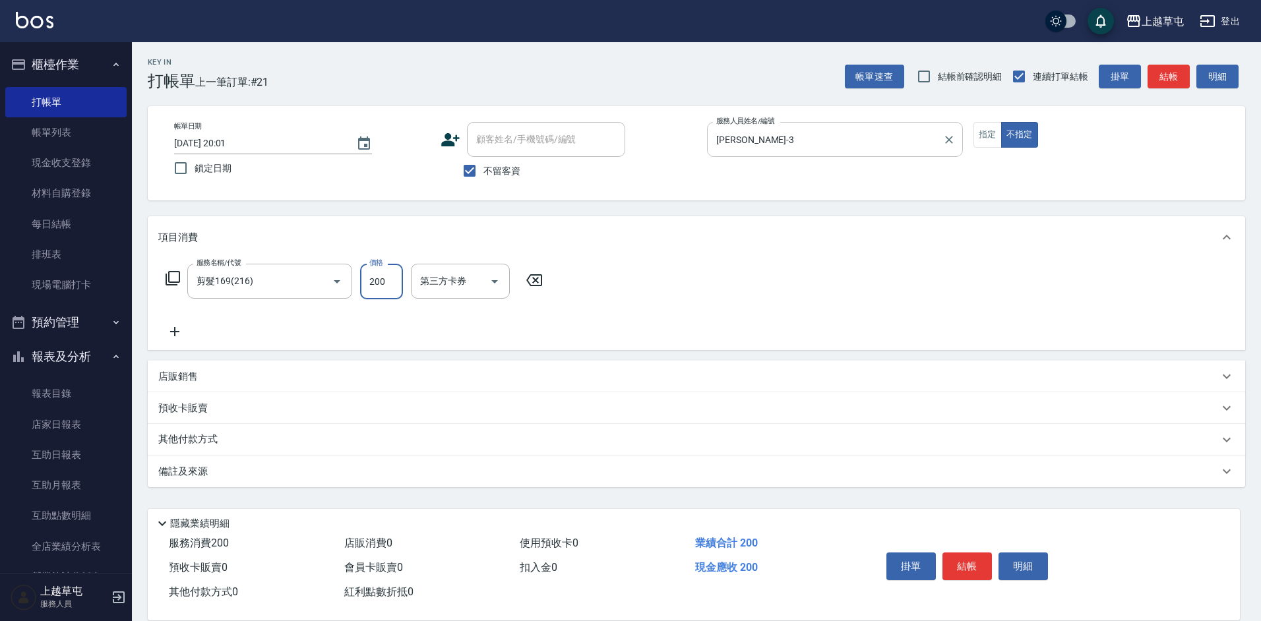
type input "200"
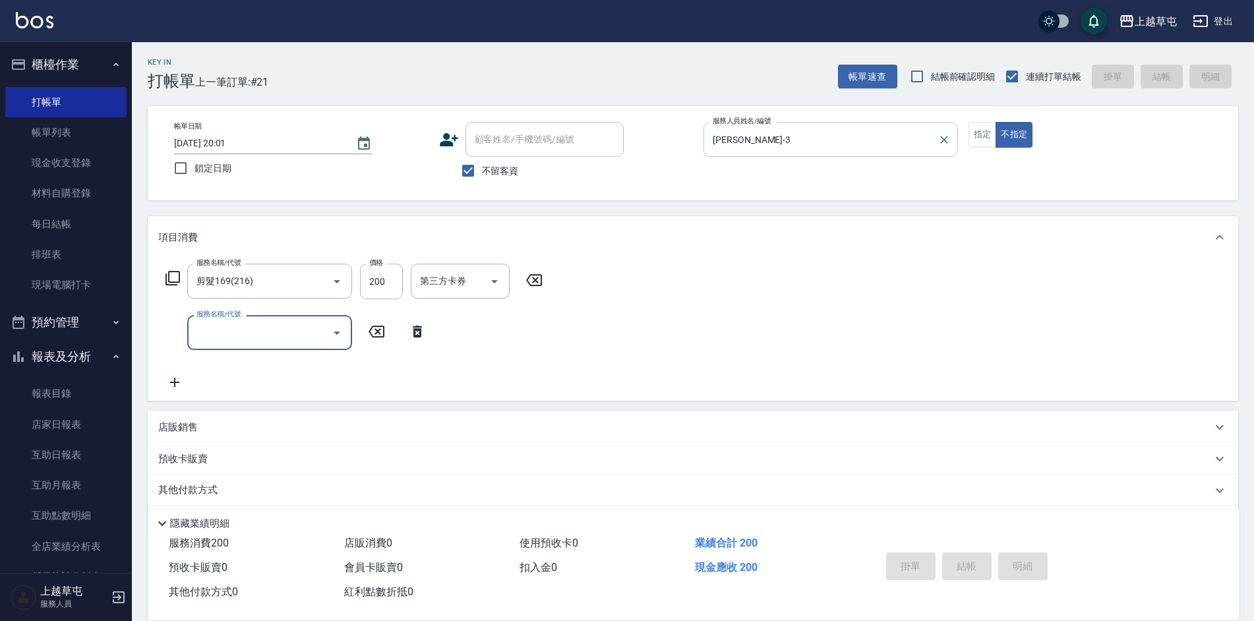
type input "[DATE] 20:02"
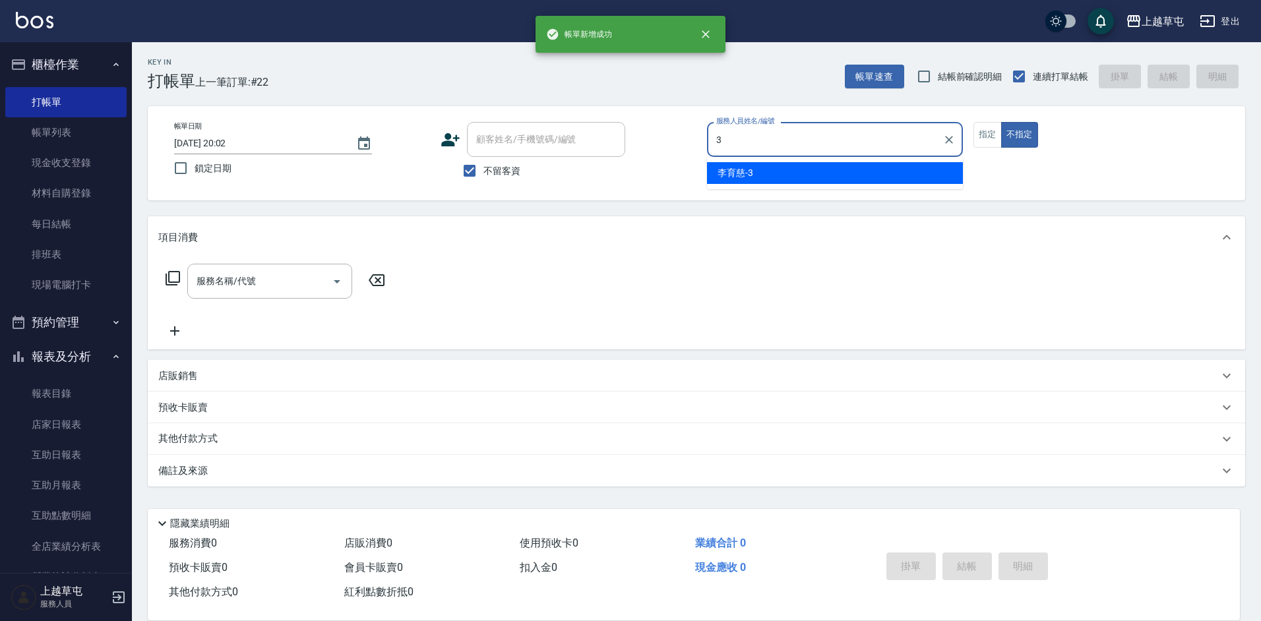
type input "[PERSON_NAME]-3"
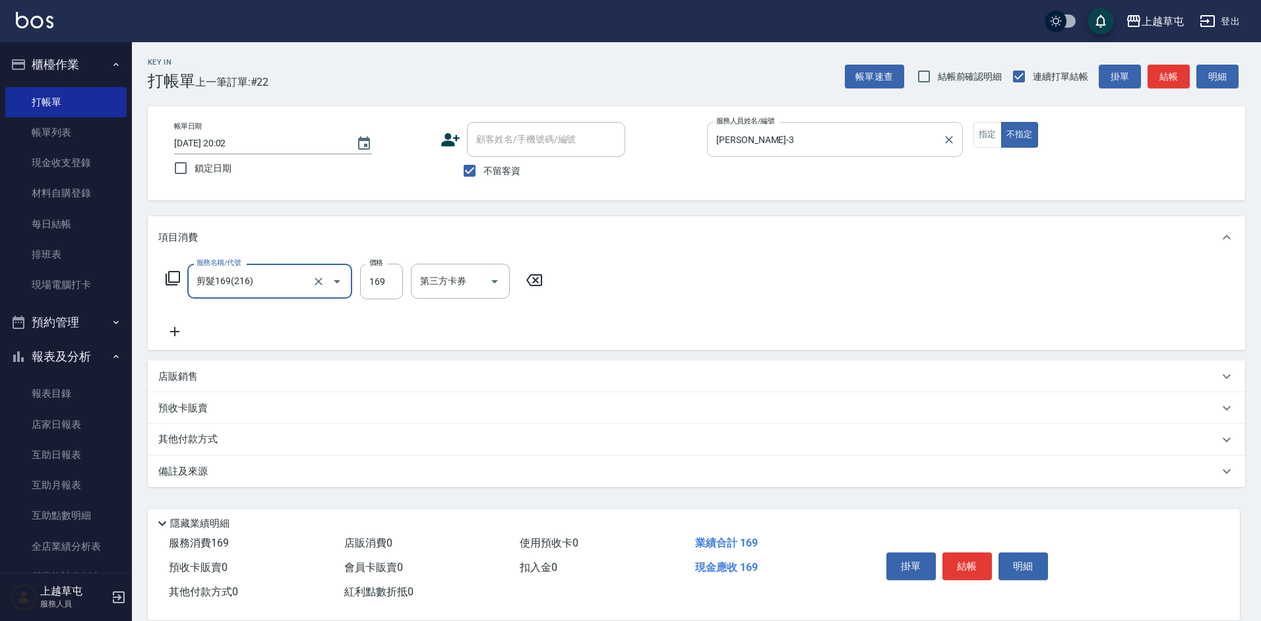
type input "剪髮169(216)"
type input "200"
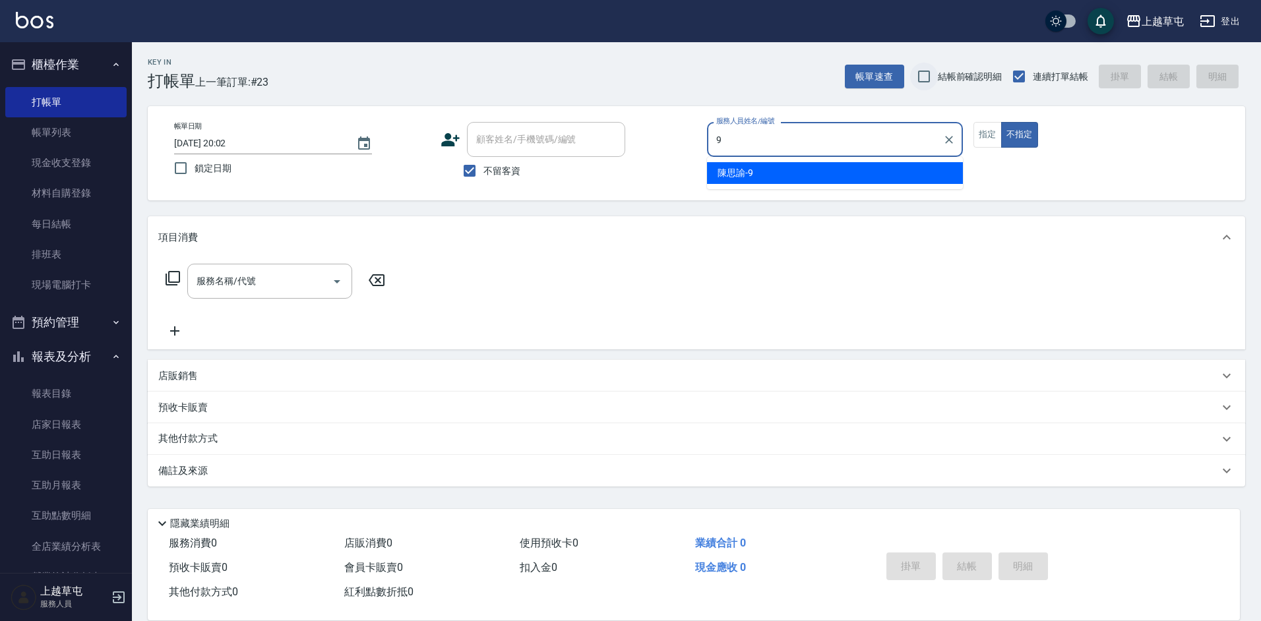
type input "[PERSON_NAME]-9"
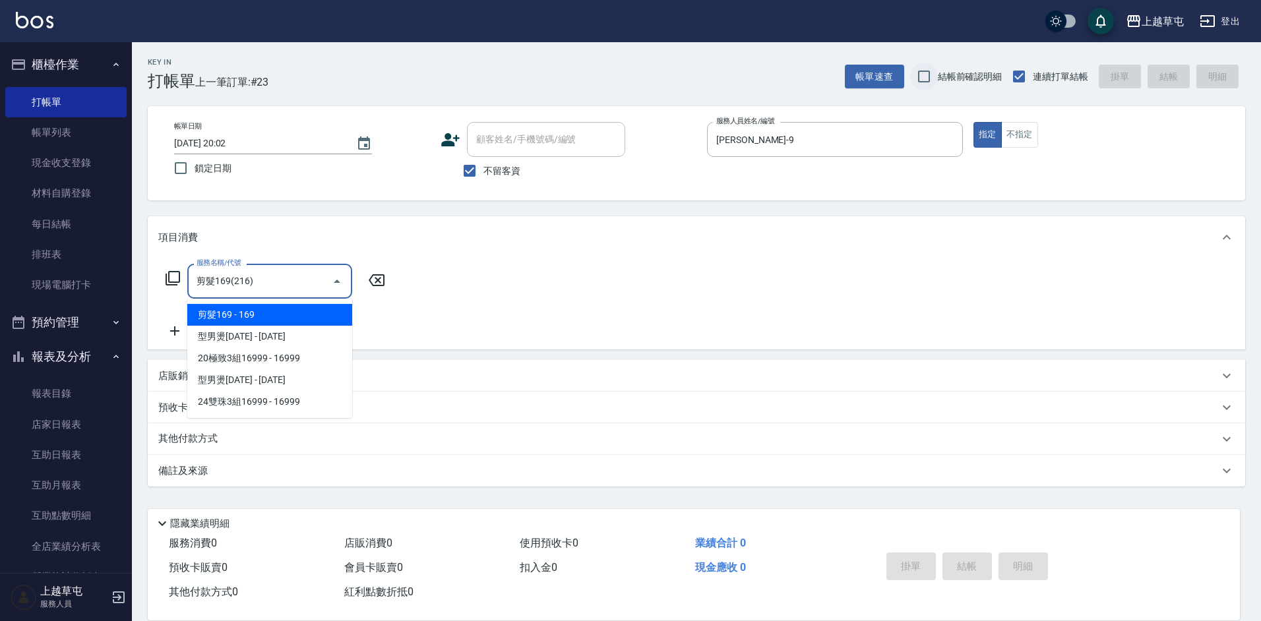
type input "剪髮169(216)"
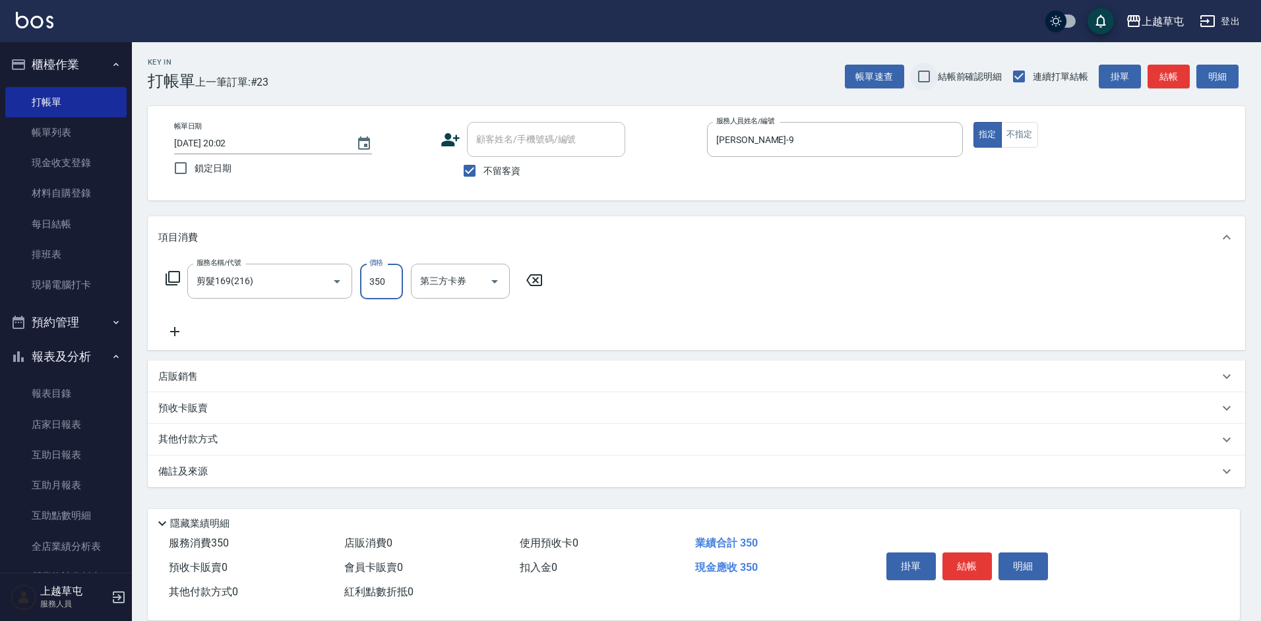
type input "350"
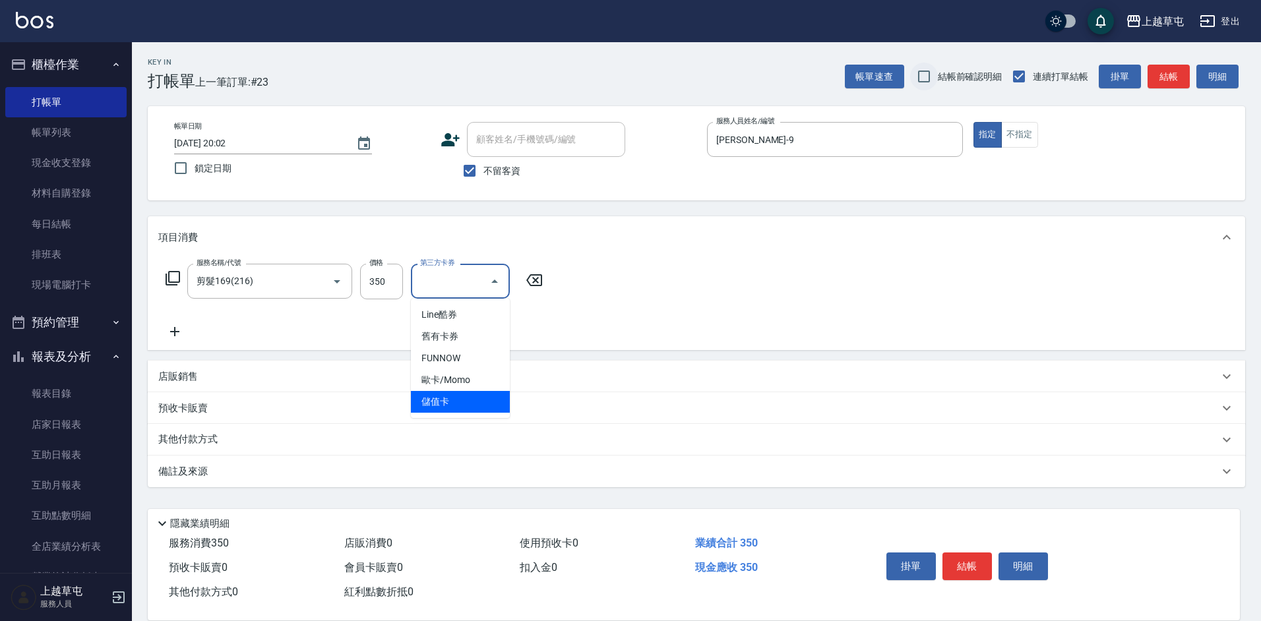
type input "儲值卡"
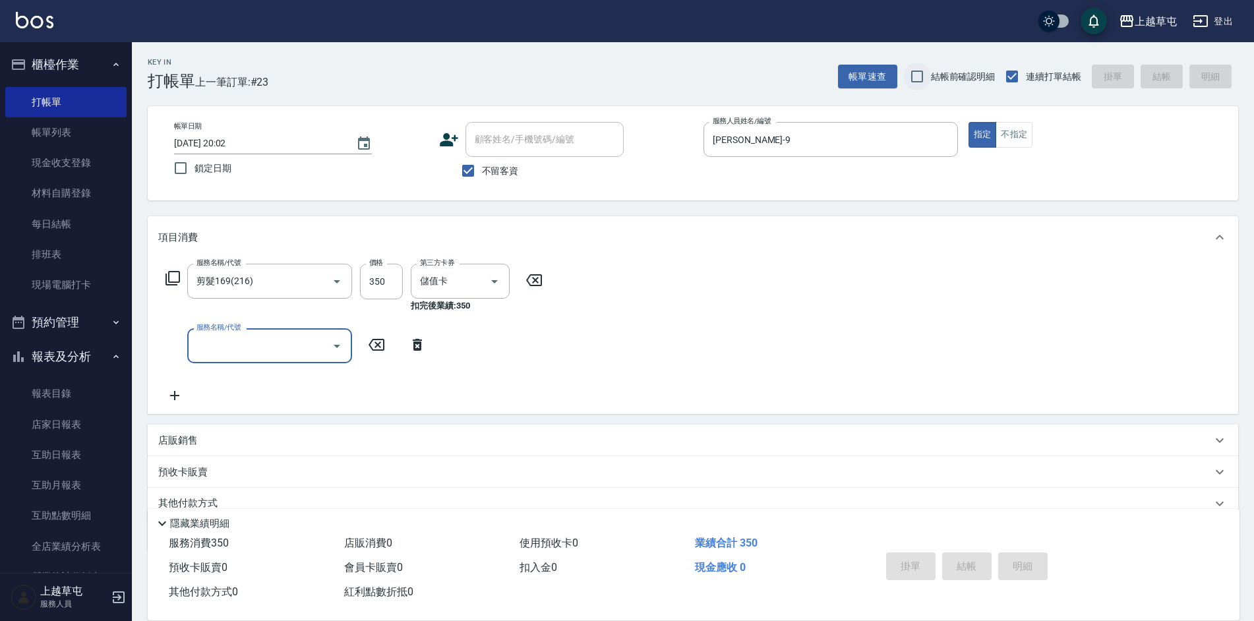
type input "[DATE] 20:07"
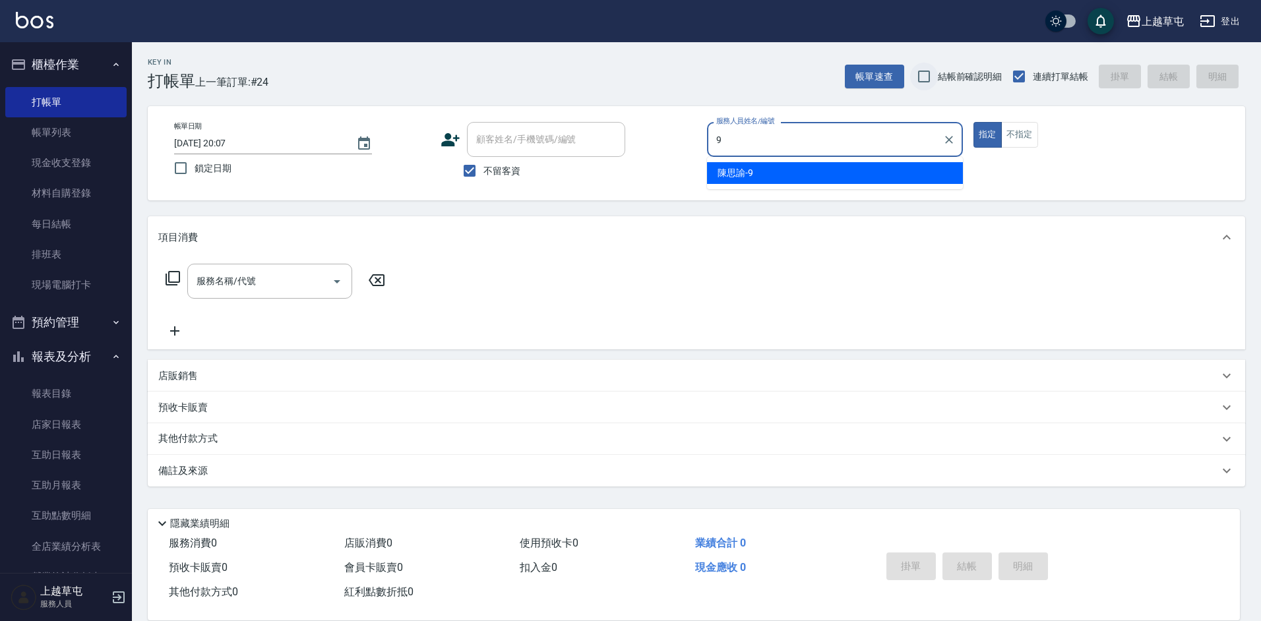
type input "[PERSON_NAME]-9"
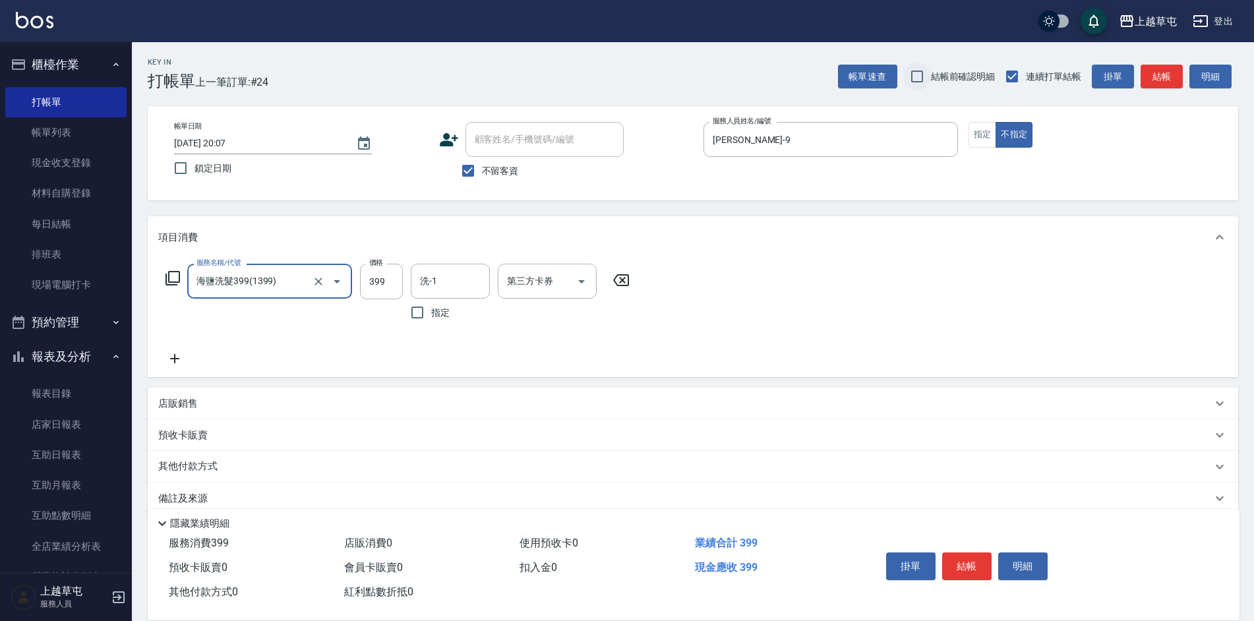
type input "海鹽洗髮399(1399)"
type input "[PERSON_NAME]-39"
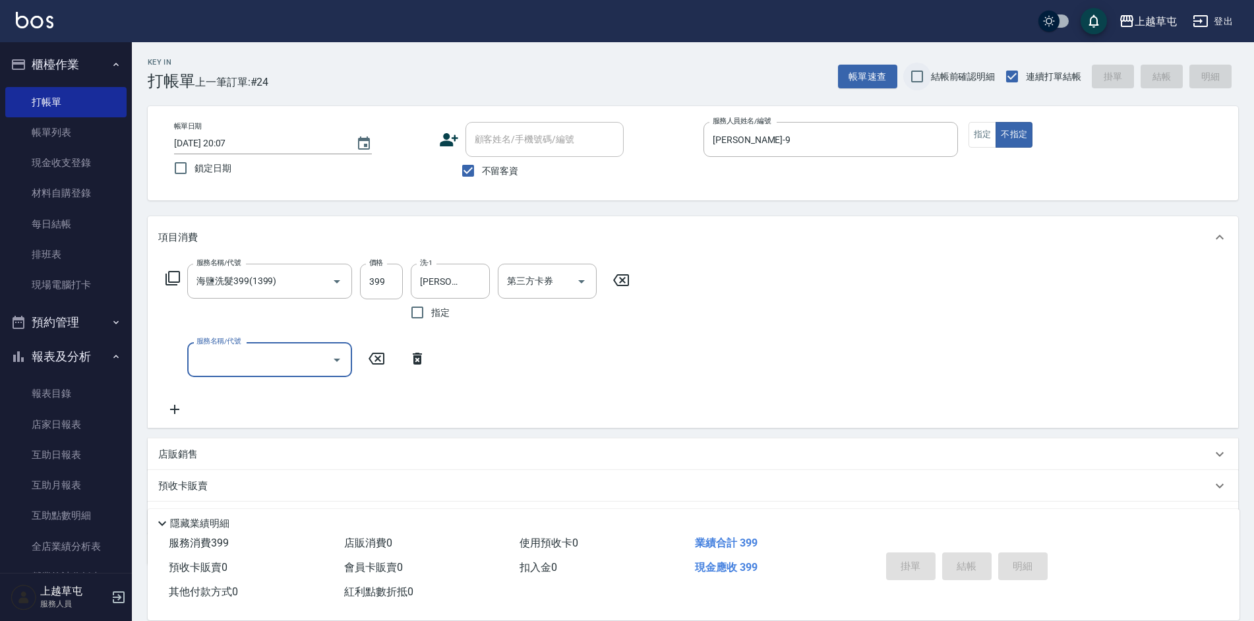
type input "[DATE] 20:08"
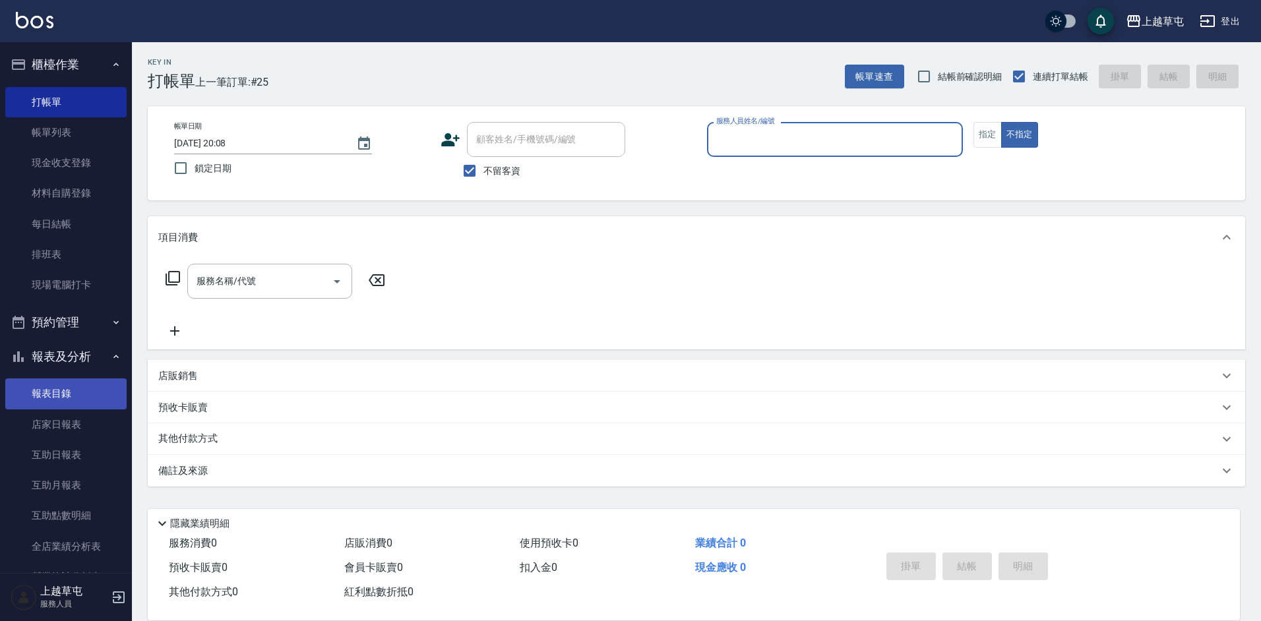
click at [41, 390] on link "報表目錄" at bounding box center [65, 393] width 121 height 30
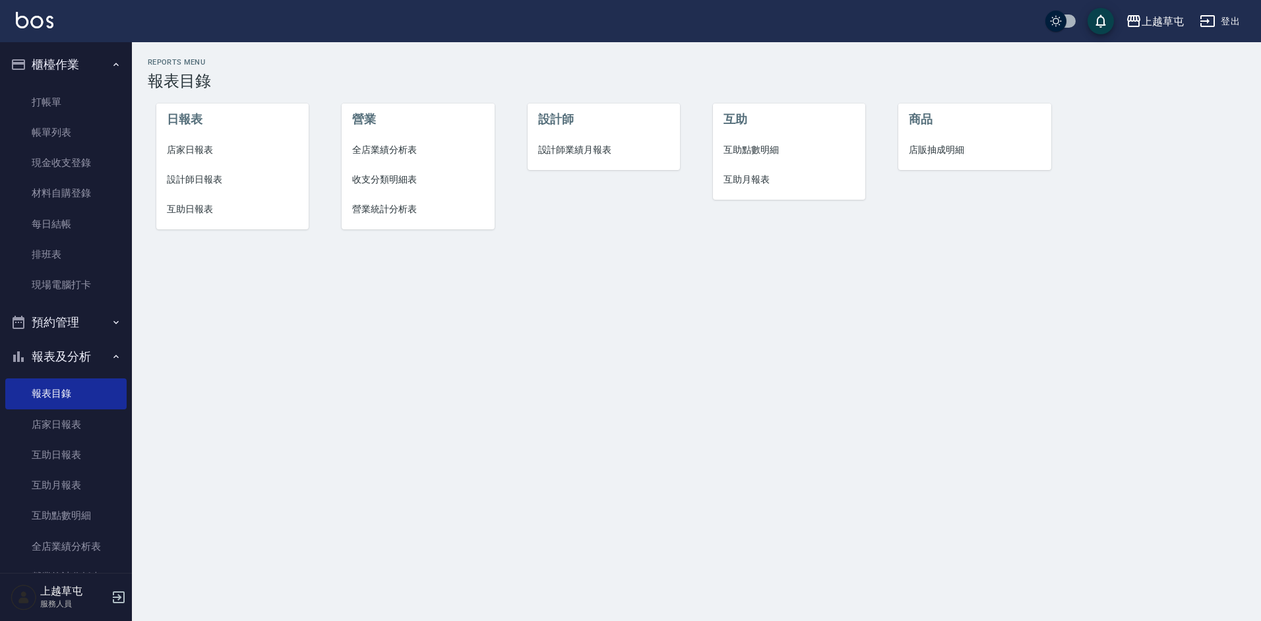
click at [193, 142] on li "店家日報表" at bounding box center [232, 150] width 153 height 30
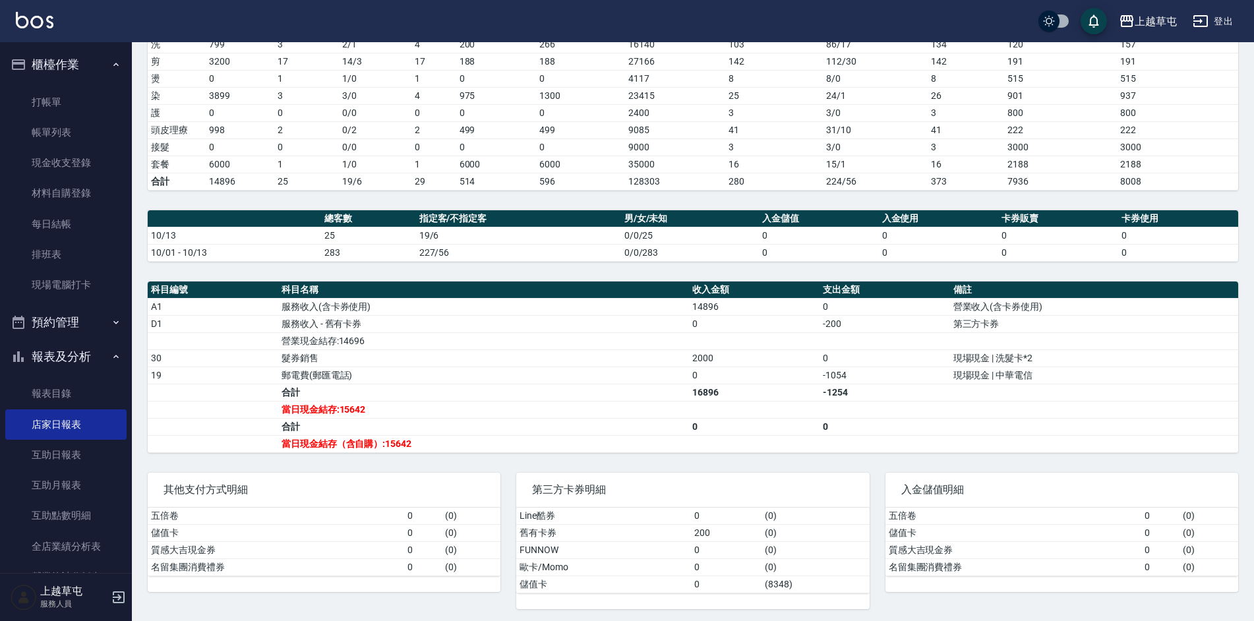
scroll to position [216, 0]
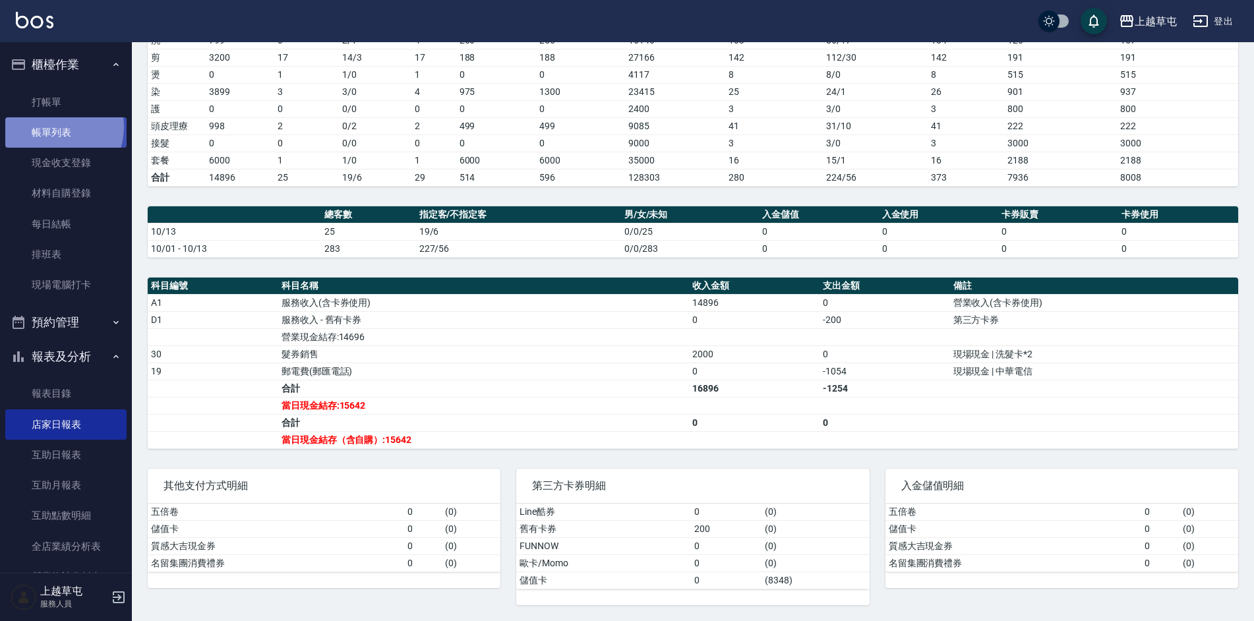
click at [55, 127] on link "帳單列表" at bounding box center [65, 132] width 121 height 30
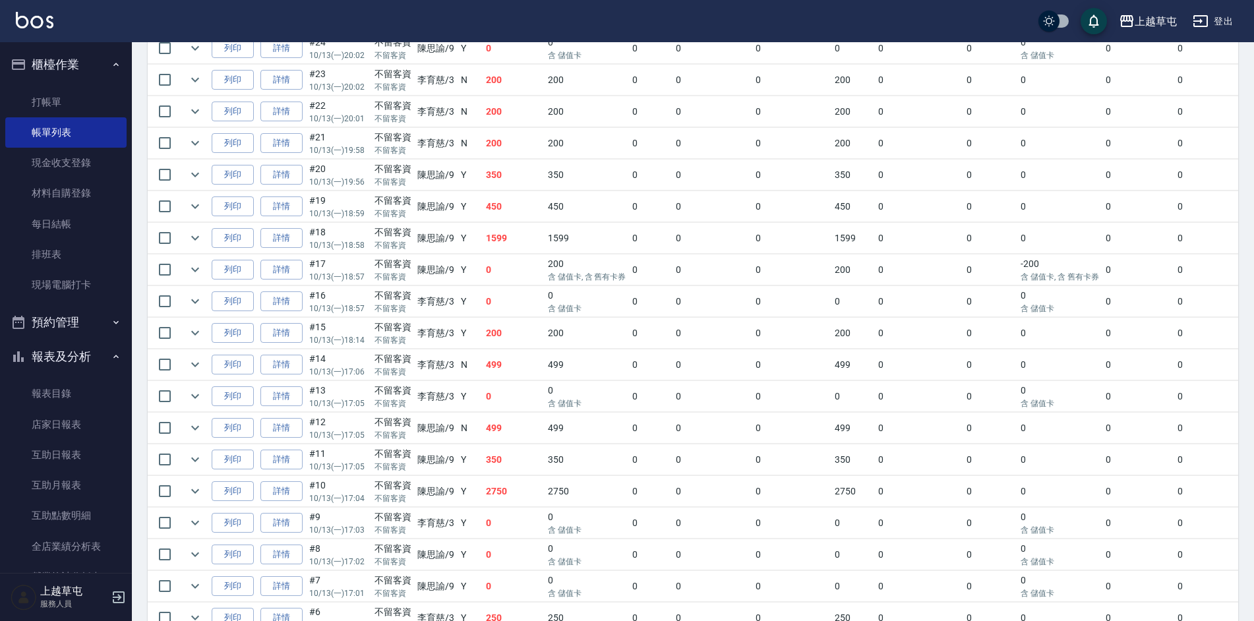
scroll to position [628, 0]
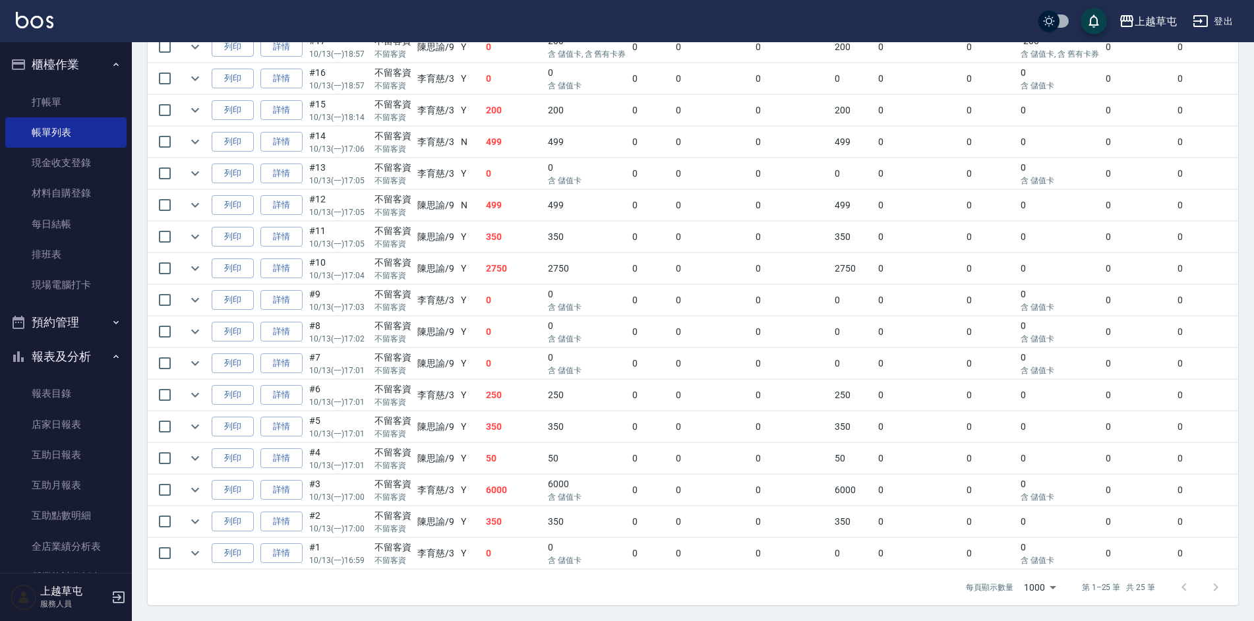
drag, startPoint x: 247, startPoint y: 549, endPoint x: 453, endPoint y: 444, distance: 231.5
click at [454, 443] on td "[PERSON_NAME]/9" at bounding box center [436, 458] width 44 height 31
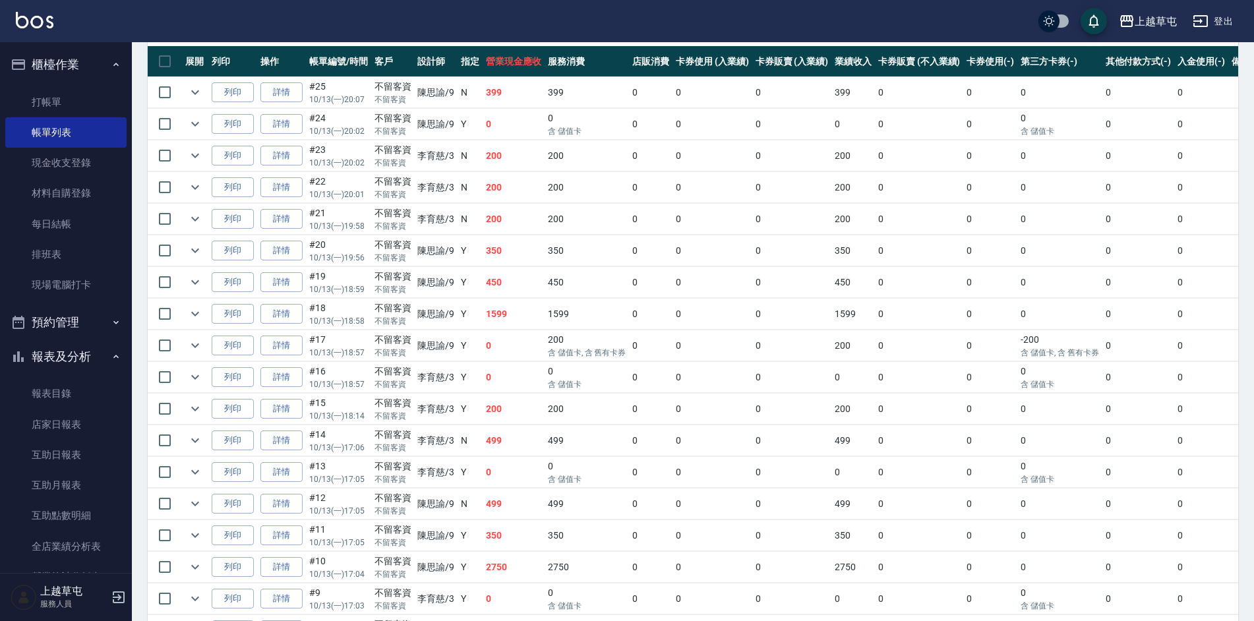
scroll to position [299, 0]
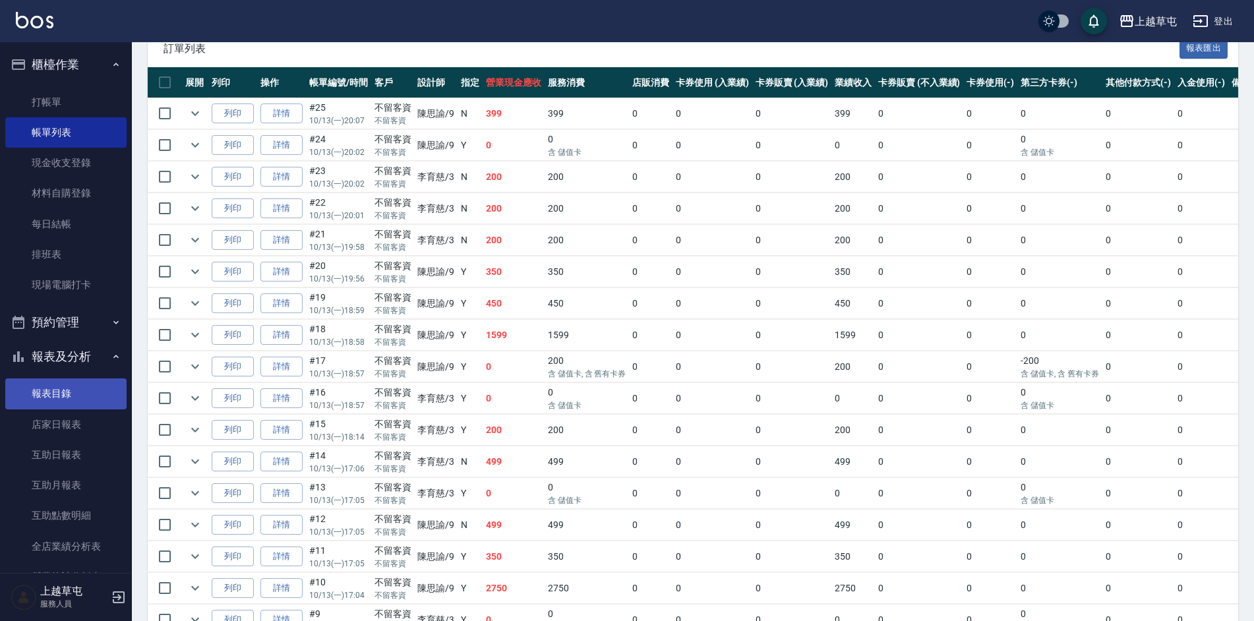
click at [60, 386] on link "報表目錄" at bounding box center [65, 393] width 121 height 30
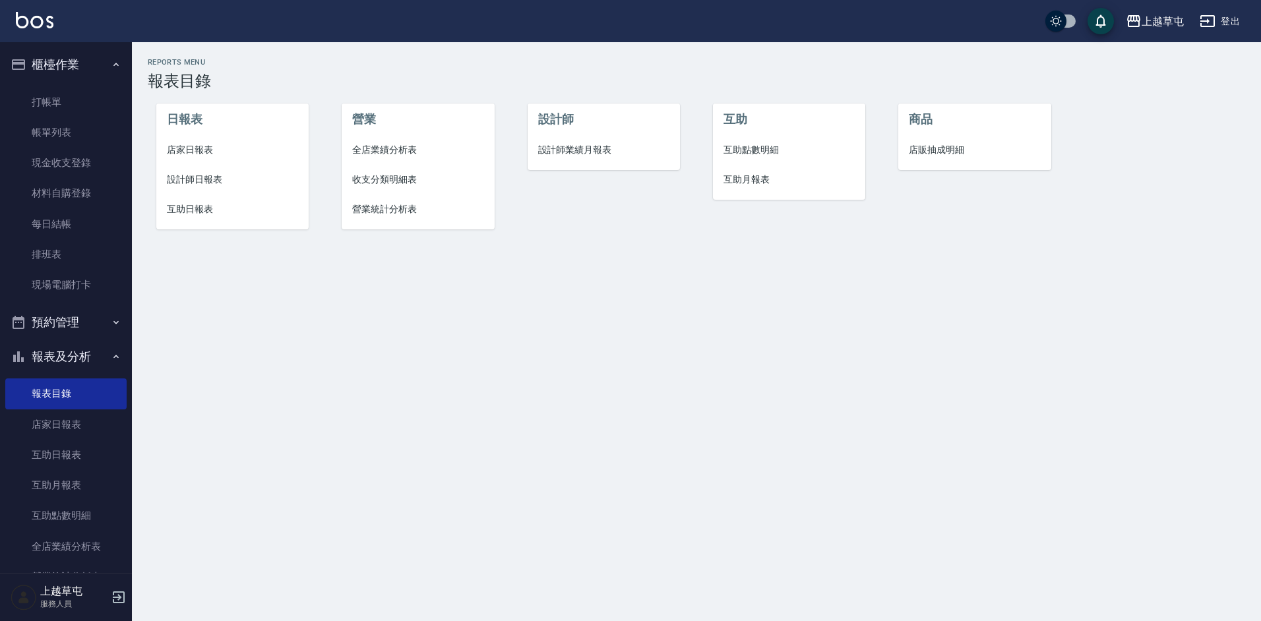
click at [194, 143] on span "店家日報表" at bounding box center [233, 150] width 132 height 14
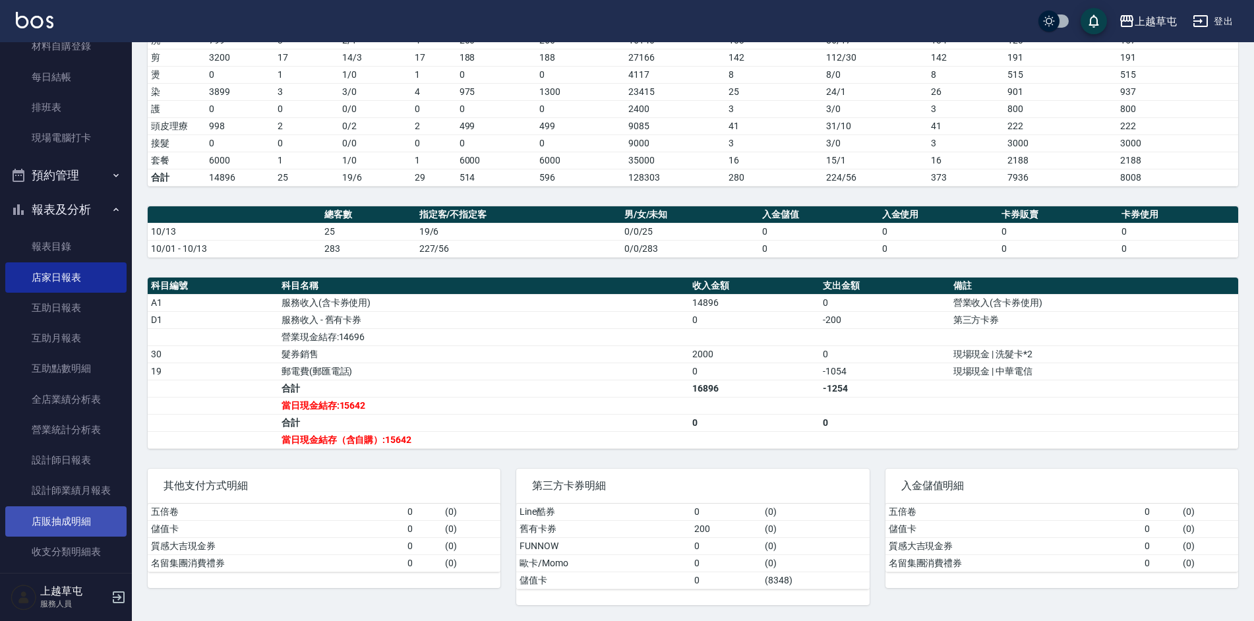
scroll to position [196, 0]
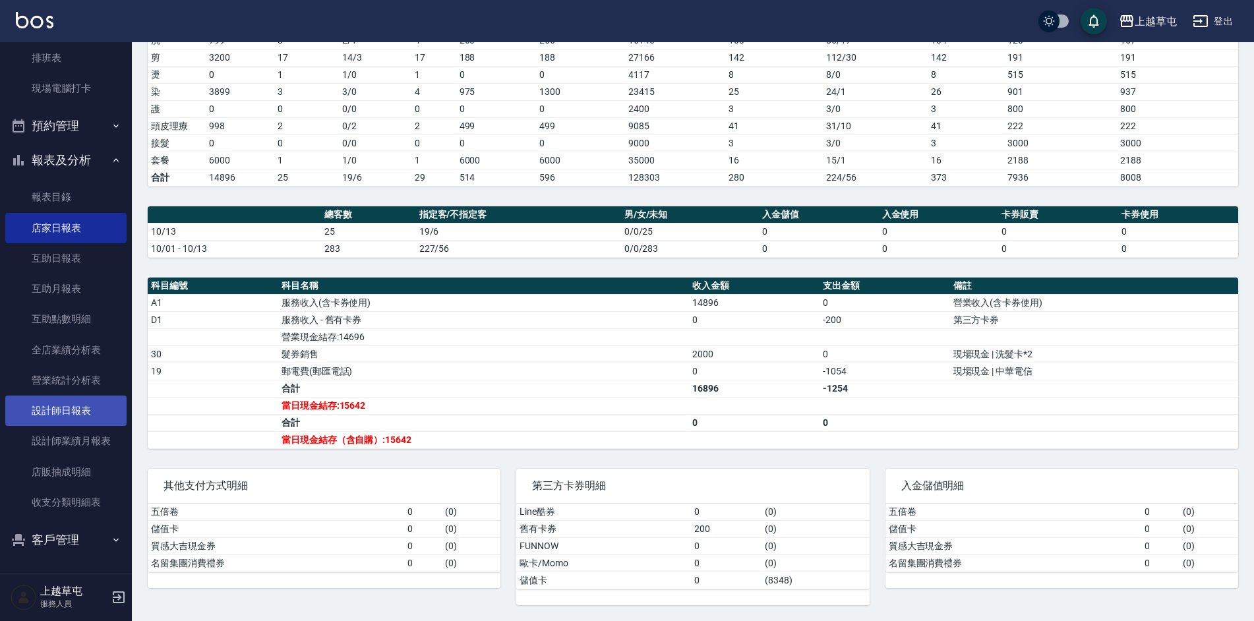
click at [72, 408] on link "設計師日報表" at bounding box center [65, 411] width 121 height 30
